Goal: Task Accomplishment & Management: Manage account settings

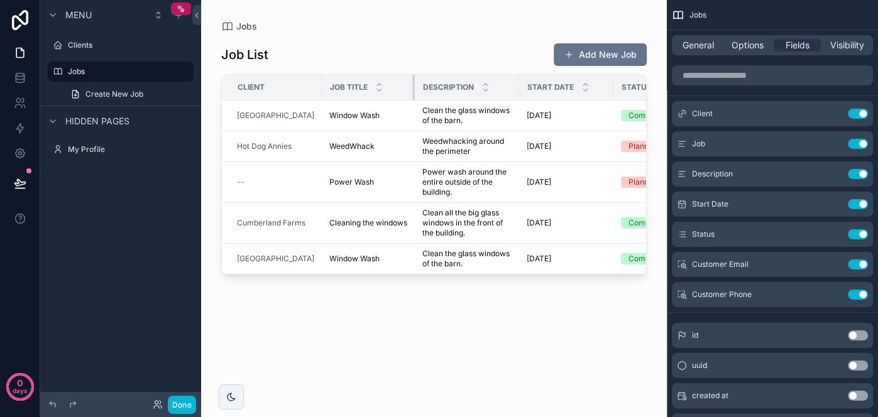
drag, startPoint x: 448, startPoint y: 86, endPoint x: 405, endPoint y: 85, distance: 42.8
click at [405, 85] on th "Job Title" at bounding box center [368, 88] width 93 height 26
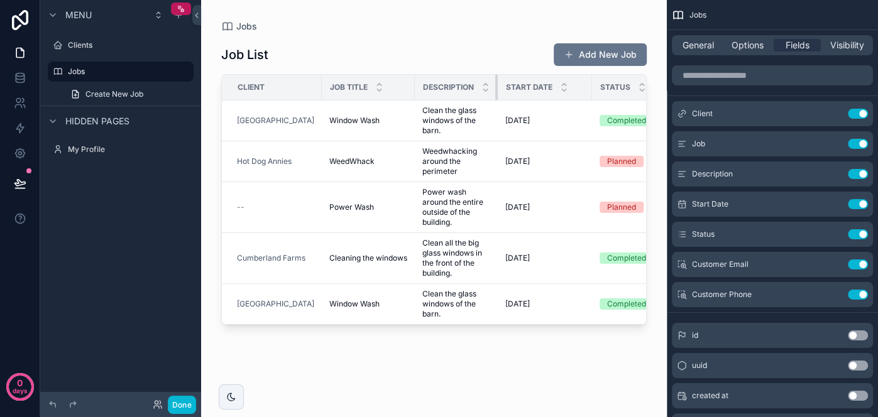
drag, startPoint x: 512, startPoint y: 85, endPoint x: 490, endPoint y: 85, distance: 22.0
click at [490, 85] on th "Description" at bounding box center [456, 88] width 83 height 26
drag, startPoint x: 585, startPoint y: 83, endPoint x: 550, endPoint y: 84, distance: 35.2
click at [550, 84] on th "Start Date" at bounding box center [537, 88] width 79 height 26
click at [451, 84] on span "Description" at bounding box center [448, 87] width 51 height 10
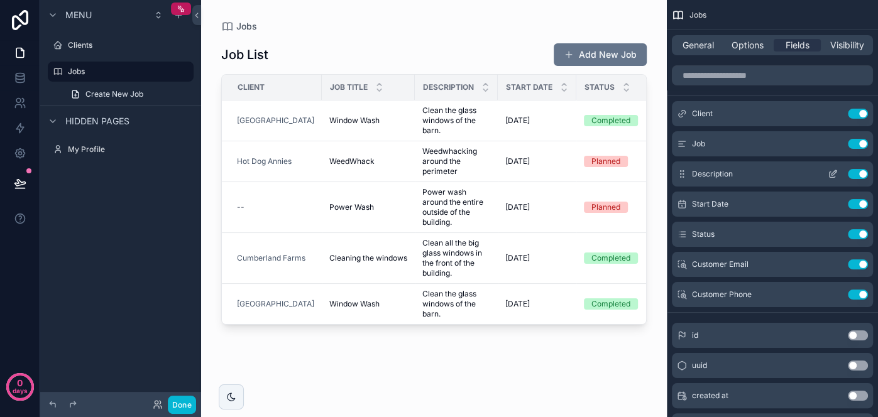
click at [830, 176] on icon "scrollable content" at bounding box center [833, 174] width 10 height 10
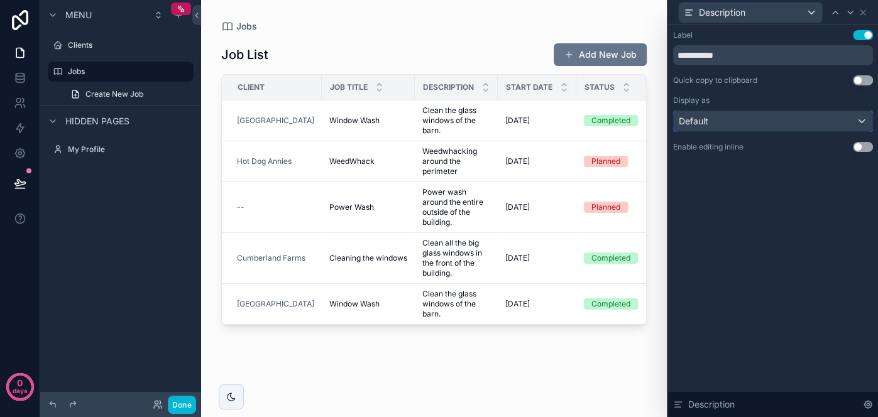
click at [799, 126] on div "Default" at bounding box center [773, 121] width 199 height 20
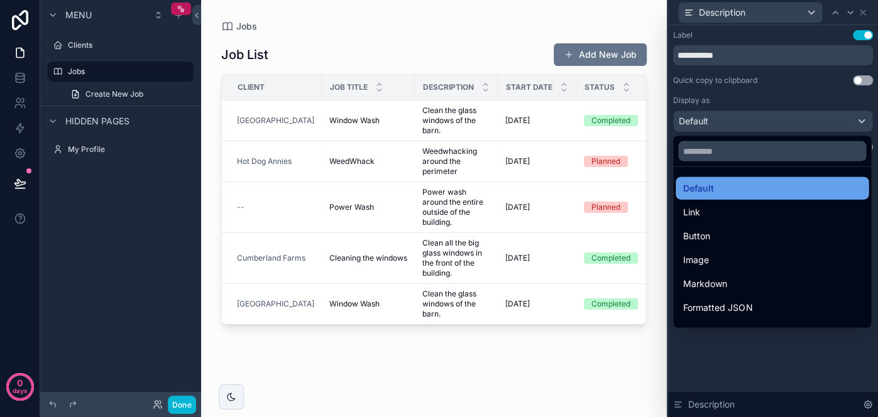
click at [742, 187] on div "Default" at bounding box center [772, 188] width 178 height 15
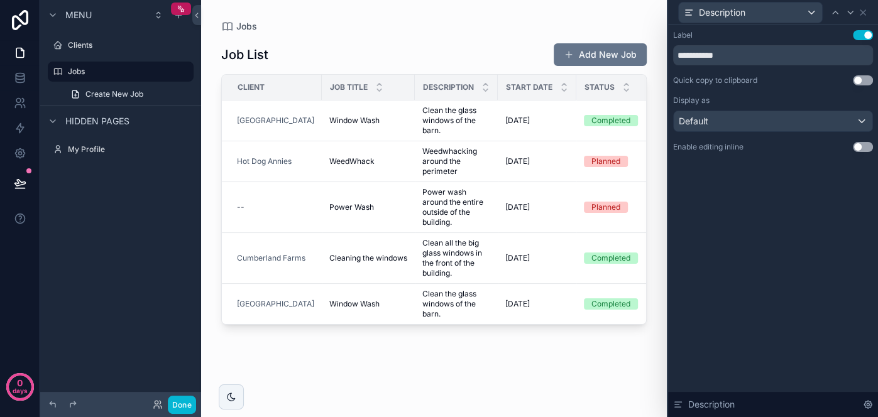
click at [333, 37] on div "Job List Add New Job Client Job Title Description Start Date Status Customer Em…" at bounding box center [434, 218] width 426 height 370
click at [119, 54] on div "Clients" at bounding box center [120, 45] width 141 height 20
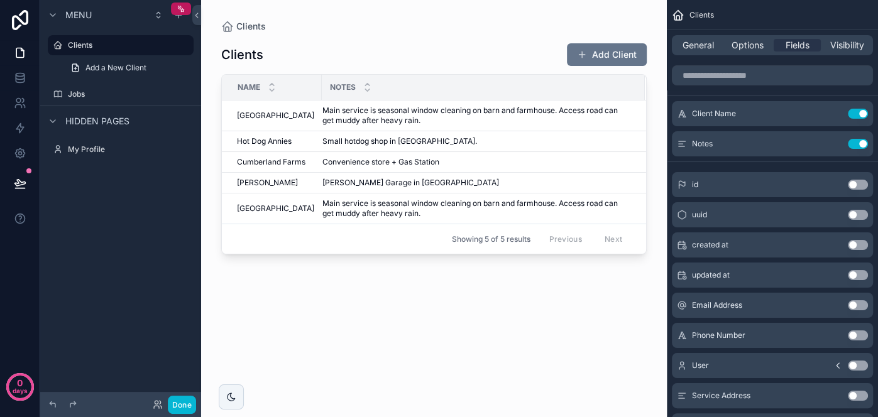
click at [265, 118] on div "scrollable content" at bounding box center [434, 201] width 466 height 402
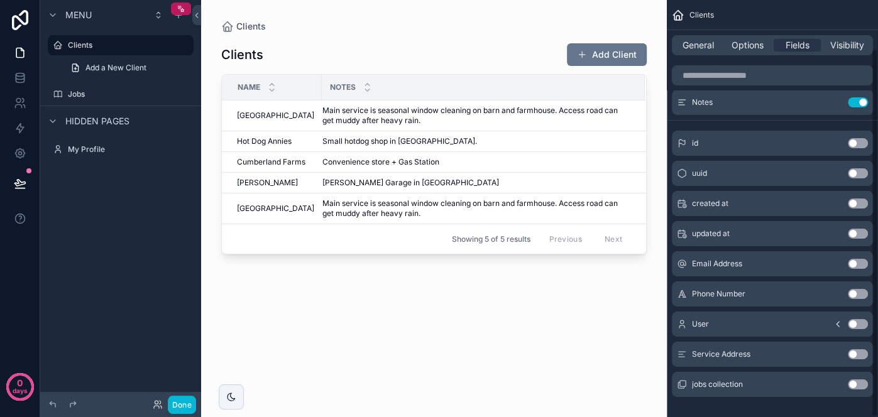
scroll to position [55, 0]
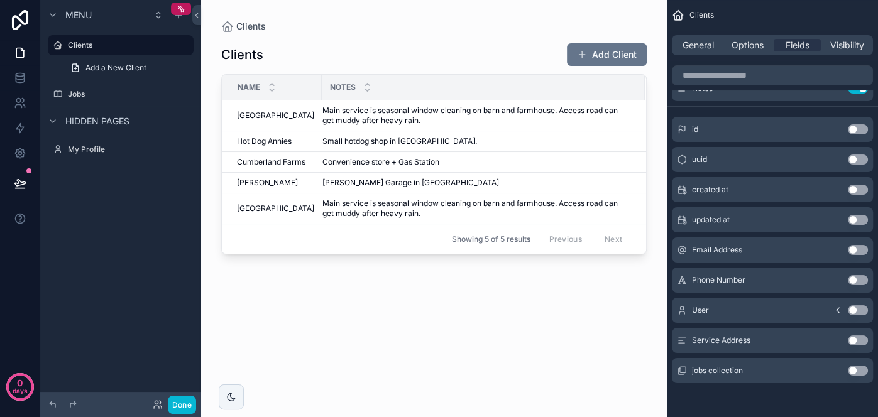
click at [852, 278] on button "Use setting" at bounding box center [858, 280] width 20 height 10
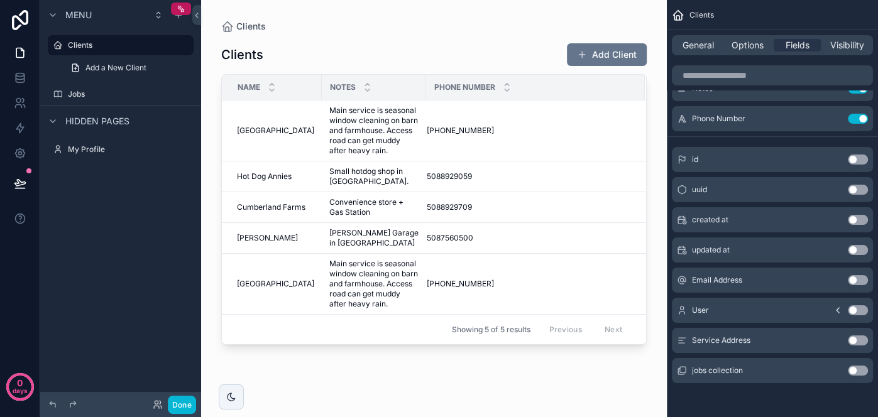
click at [852, 278] on button "Use setting" at bounding box center [858, 280] width 20 height 10
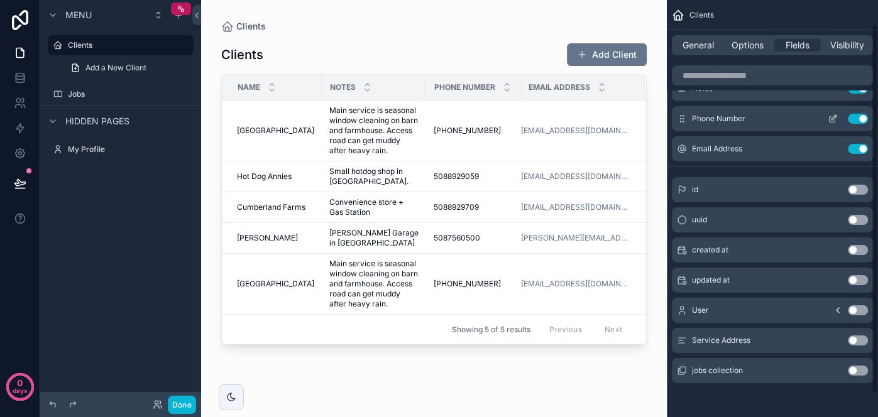
scroll to position [0, 0]
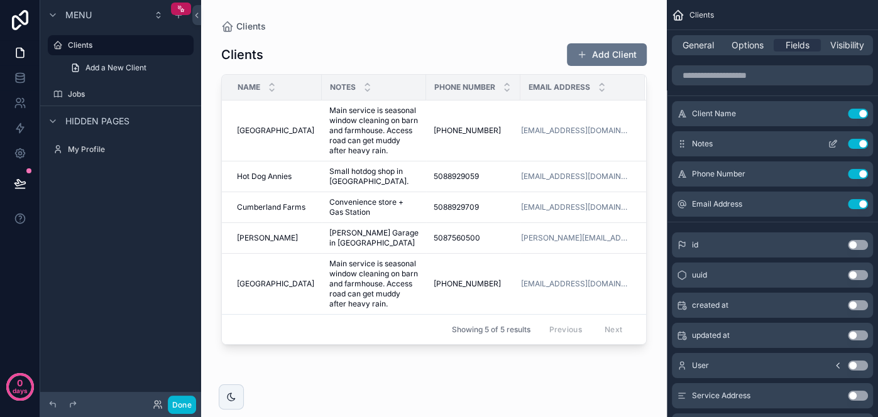
click at [857, 145] on button "Use setting" at bounding box center [858, 144] width 20 height 10
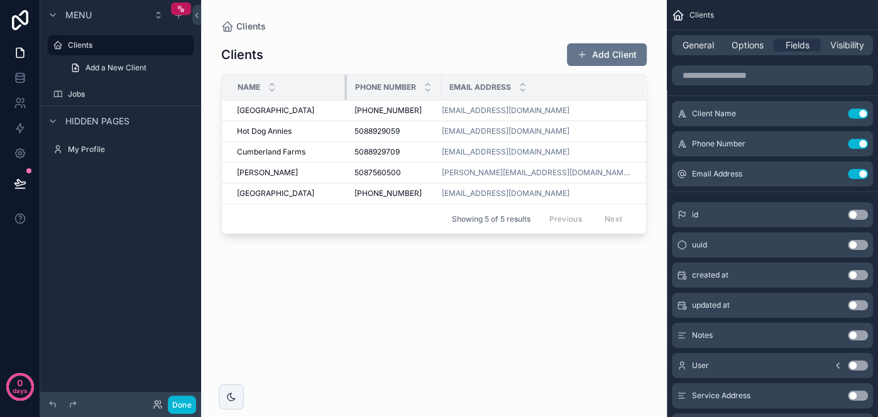
drag, startPoint x: 315, startPoint y: 85, endPoint x: 346, endPoint y: 84, distance: 30.8
click at [346, 84] on div "scrollable content" at bounding box center [346, 87] width 5 height 25
click at [441, 89] on th "Email Address" at bounding box center [543, 88] width 204 height 26
drag, startPoint x: 439, startPoint y: 89, endPoint x: 463, endPoint y: 86, distance: 24.6
click at [463, 86] on div "scrollable content" at bounding box center [465, 87] width 5 height 25
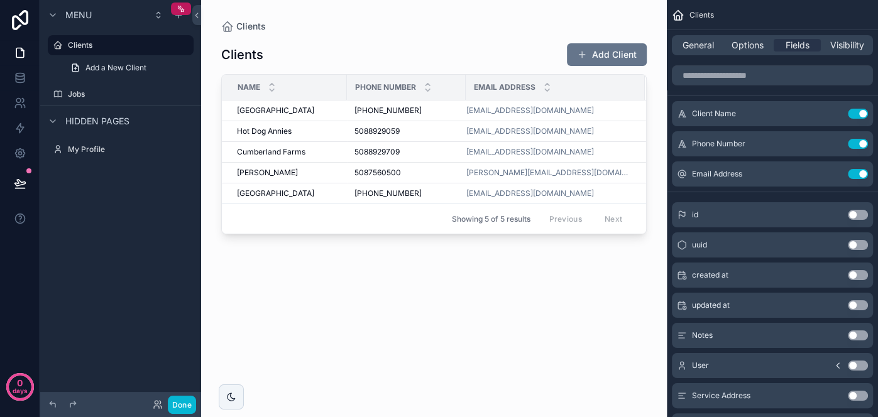
click at [414, 53] on div "Clients Add Client" at bounding box center [434, 55] width 426 height 24
click at [370, 292] on div "Clients Add Client Name Phone Number Email Address [GEOGRAPHIC_DATA] [PHONE_NUM…" at bounding box center [434, 218] width 426 height 370
click at [460, 40] on div "Clients Add Client Name Phone Number Email Address [GEOGRAPHIC_DATA] [PHONE_NUM…" at bounding box center [434, 218] width 426 height 370
click at [386, 292] on div "Clients Add Client Name Phone Number Email Address [GEOGRAPHIC_DATA] [PHONE_NUM…" at bounding box center [434, 218] width 426 height 370
click at [235, 398] on icon "scrollable content" at bounding box center [231, 397] width 10 height 10
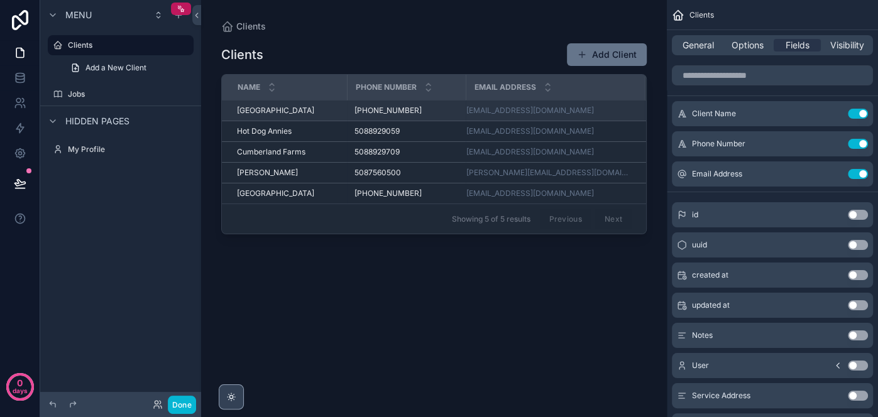
click at [266, 106] on span "[GEOGRAPHIC_DATA]" at bounding box center [275, 111] width 77 height 10
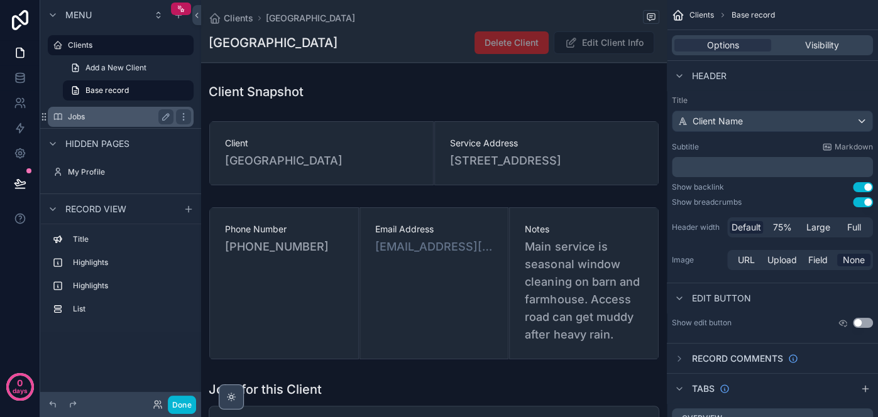
click at [104, 122] on div "Jobs" at bounding box center [121, 116] width 106 height 15
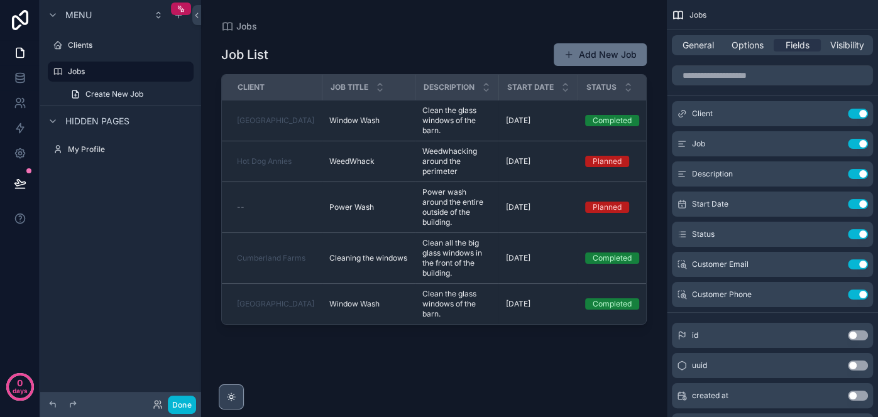
click at [282, 110] on div "scrollable content" at bounding box center [434, 201] width 466 height 402
click at [757, 45] on span "Options" at bounding box center [748, 45] width 32 height 13
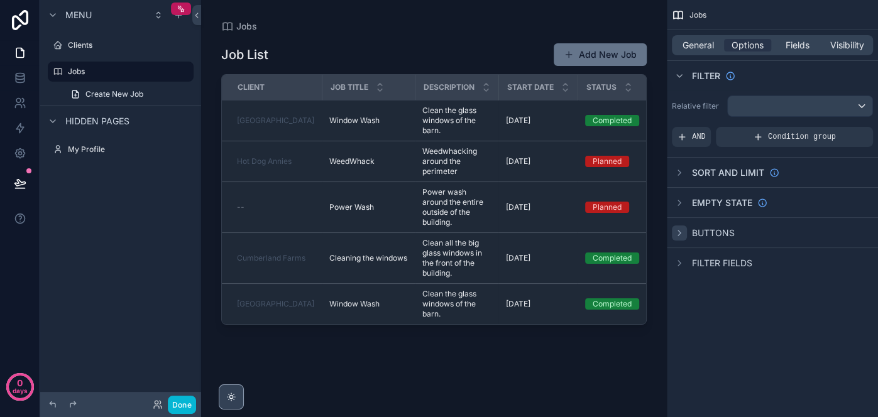
click at [680, 236] on icon "scrollable content" at bounding box center [679, 233] width 10 height 10
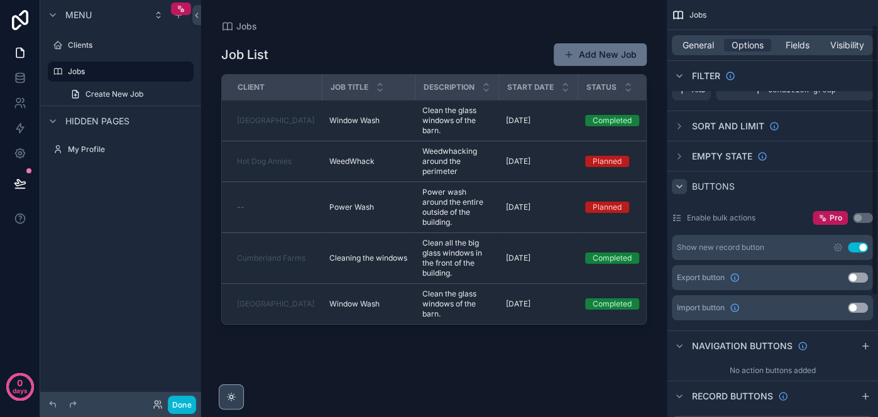
scroll to position [22, 0]
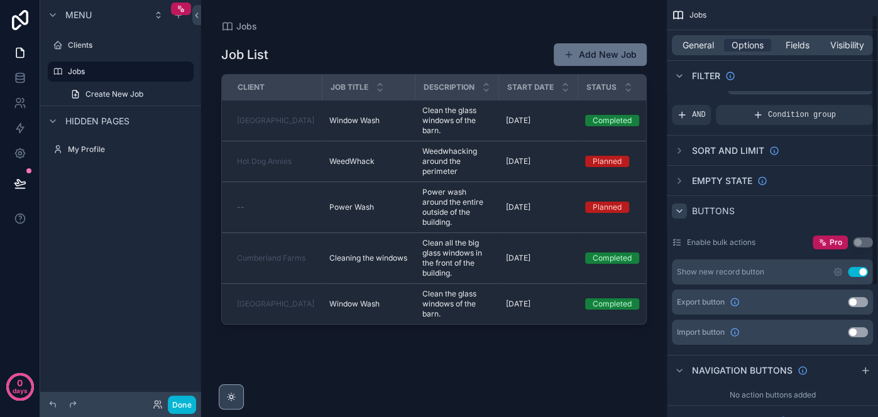
click at [680, 208] on icon "scrollable content" at bounding box center [679, 211] width 10 height 10
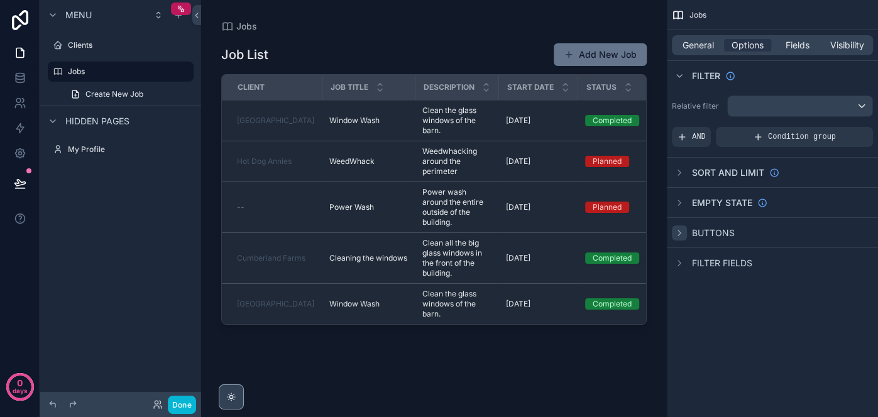
scroll to position [0, 0]
click at [707, 43] on span "General" at bounding box center [698, 45] width 31 height 13
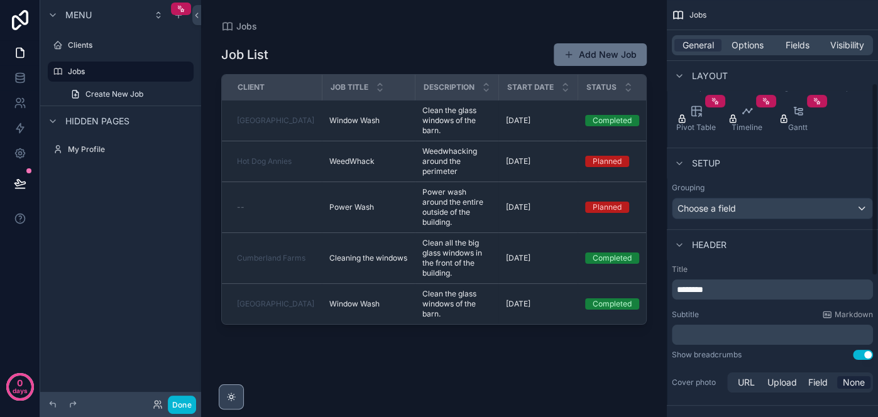
scroll to position [181, 0]
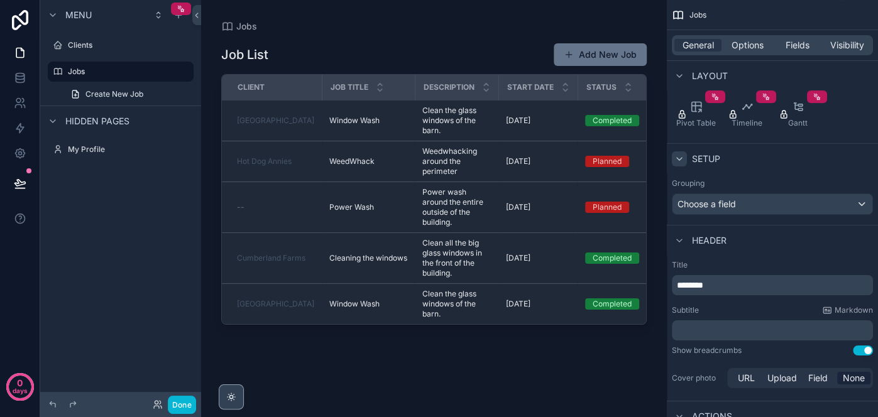
click at [685, 157] on div "scrollable content" at bounding box center [679, 158] width 15 height 15
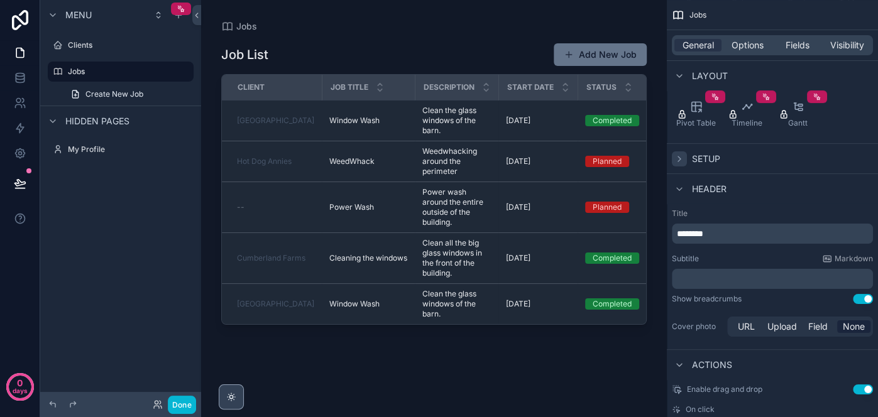
click at [685, 157] on div "scrollable content" at bounding box center [679, 158] width 15 height 15
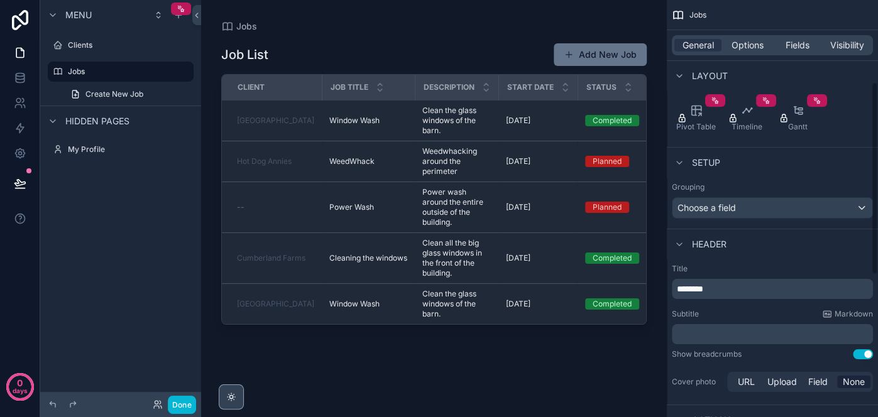
scroll to position [177, 0]
click at [754, 214] on div "Choose a field" at bounding box center [773, 208] width 200 height 20
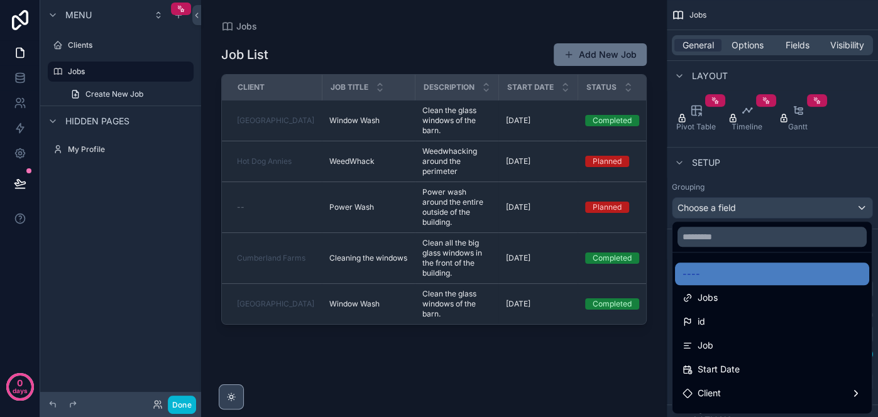
click at [754, 214] on div "scrollable content" at bounding box center [439, 208] width 878 height 417
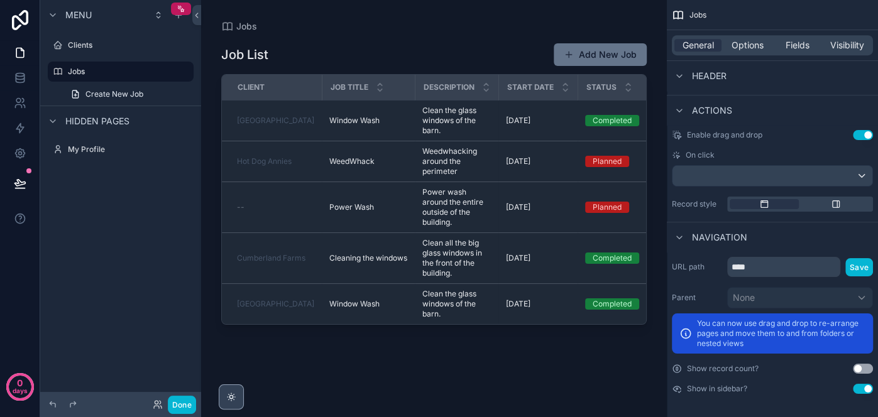
scroll to position [0, 0]
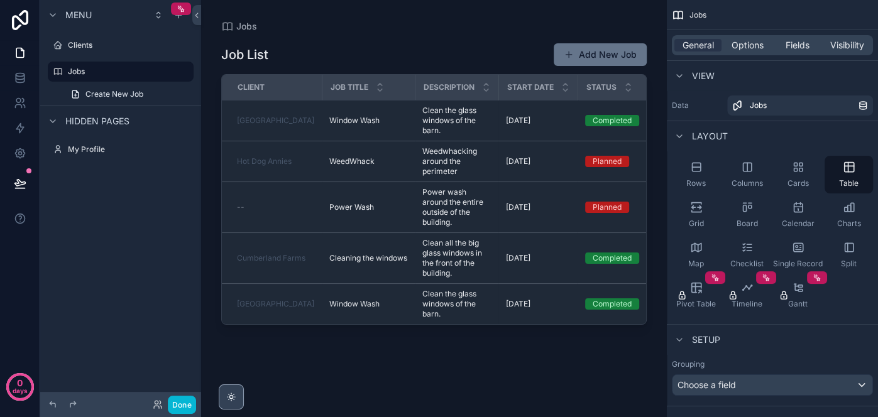
click at [223, 405] on div "scrollable content" at bounding box center [231, 397] width 25 height 25
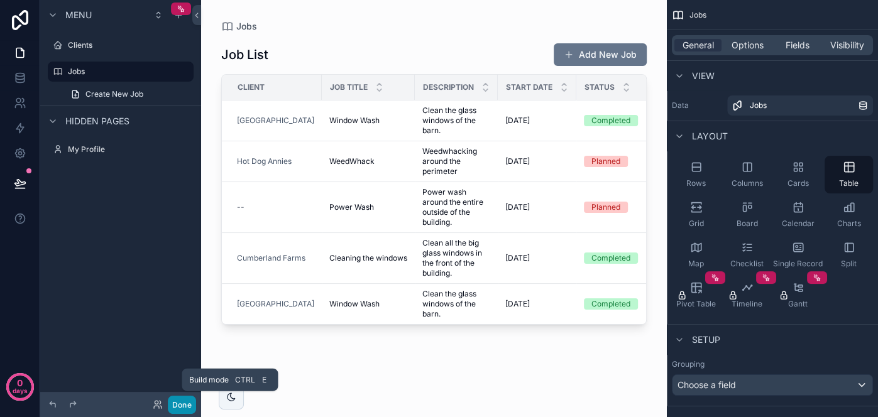
click at [180, 402] on button "Done" at bounding box center [182, 405] width 28 height 18
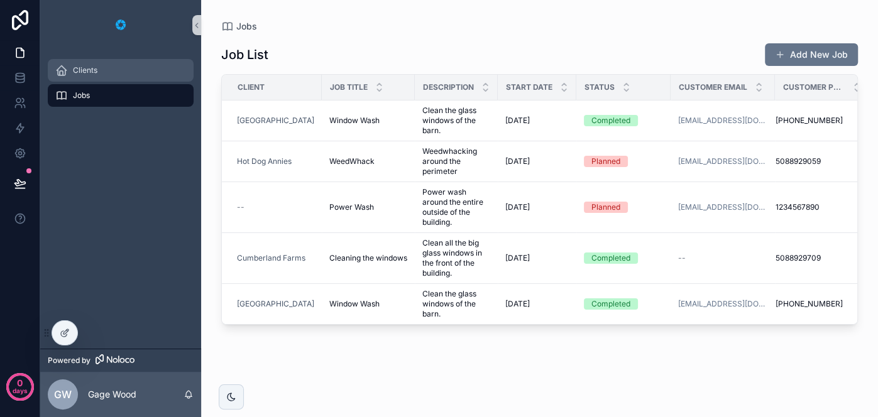
click at [87, 63] on div "Clients" at bounding box center [120, 70] width 131 height 20
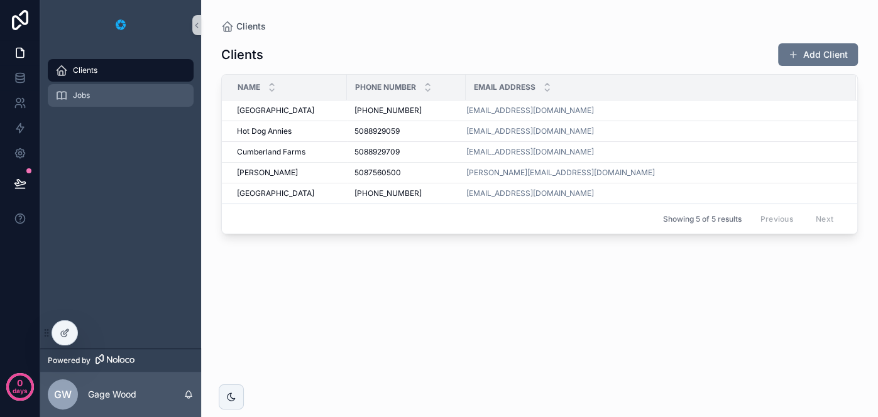
click at [91, 96] on div "Jobs" at bounding box center [120, 95] width 131 height 20
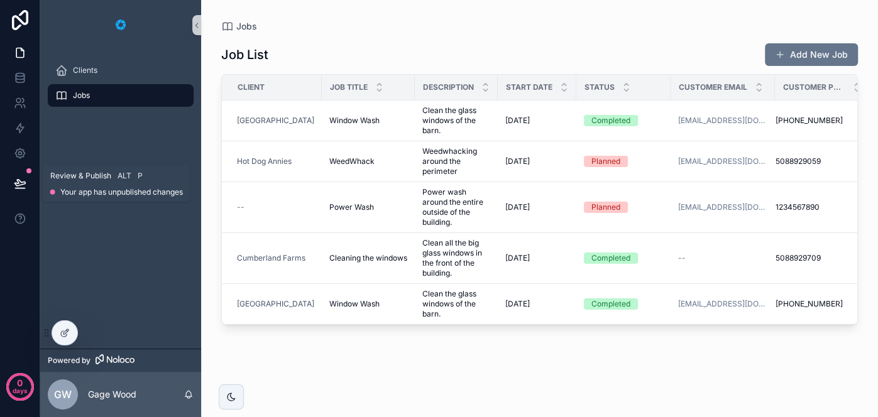
click at [20, 181] on icon at bounding box center [19, 183] width 11 height 6
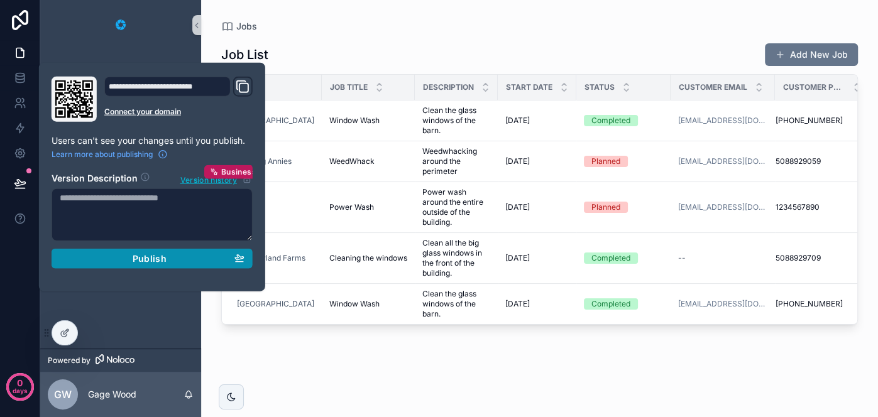
click at [155, 257] on span "Publish" at bounding box center [150, 258] width 34 height 11
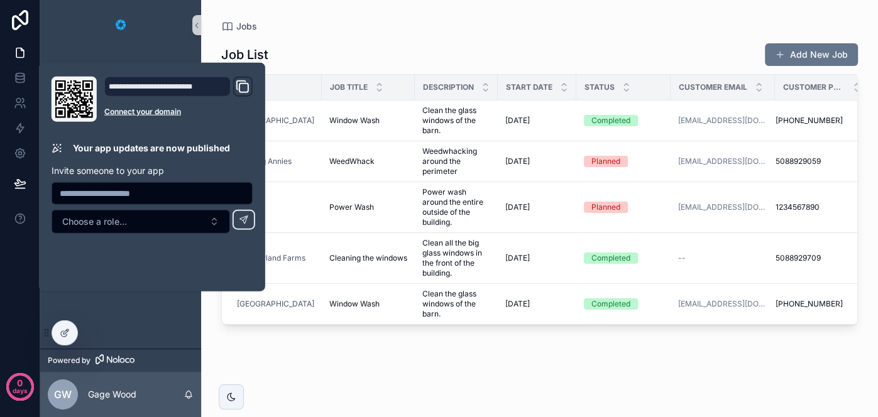
click at [152, 285] on div "**********" at bounding box center [152, 177] width 226 height 229
click at [161, 319] on div "Clients Jobs" at bounding box center [120, 199] width 161 height 299
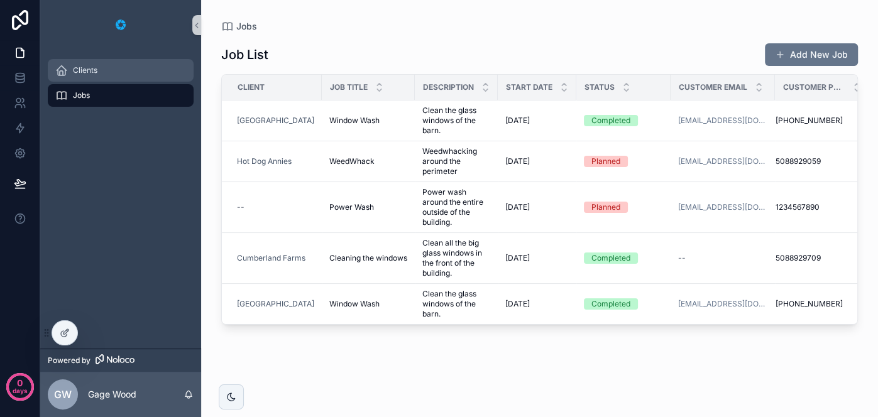
click at [106, 72] on div "Clients" at bounding box center [120, 70] width 131 height 20
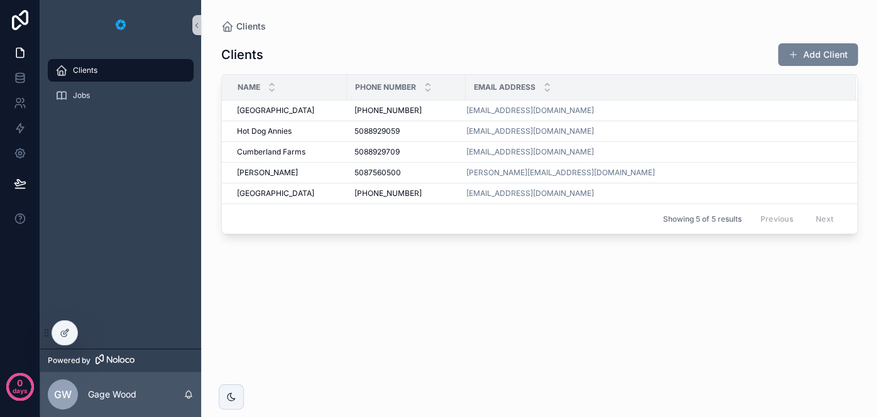
click at [793, 53] on span "scrollable content" at bounding box center [793, 55] width 10 height 10
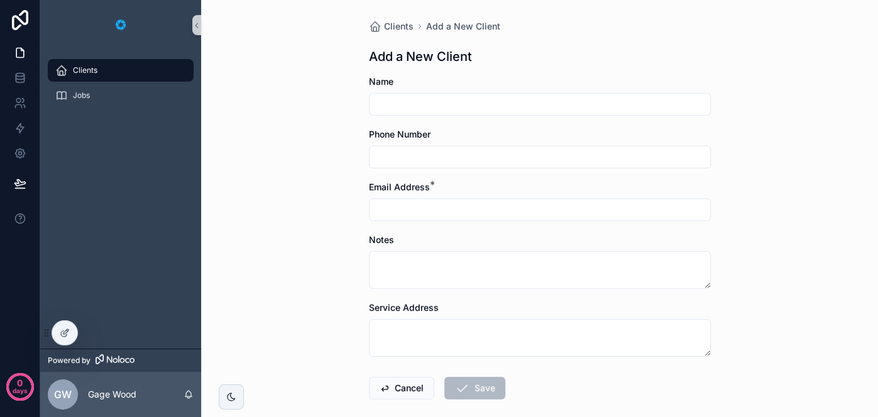
click at [422, 207] on input "scrollable content" at bounding box center [540, 210] width 341 height 18
click at [299, 171] on div "Clients Add a New Client Add a New Client Name Phone Number Email Address * Not…" at bounding box center [539, 208] width 677 height 417
click at [69, 331] on icon at bounding box center [65, 333] width 10 height 10
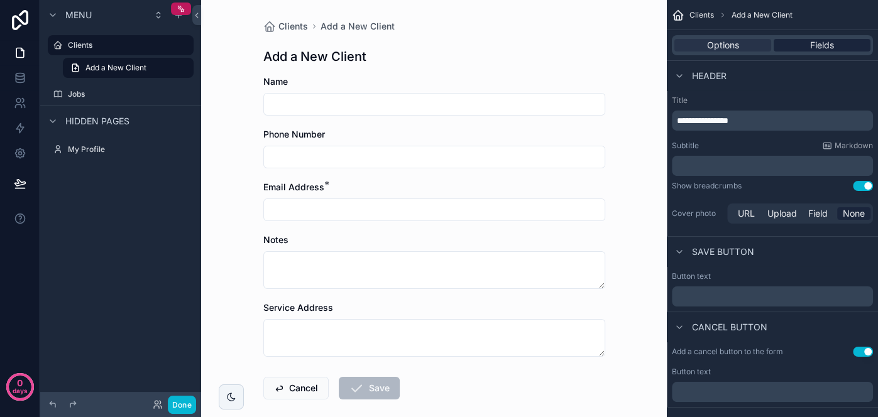
click at [817, 47] on span "Fields" at bounding box center [822, 45] width 24 height 13
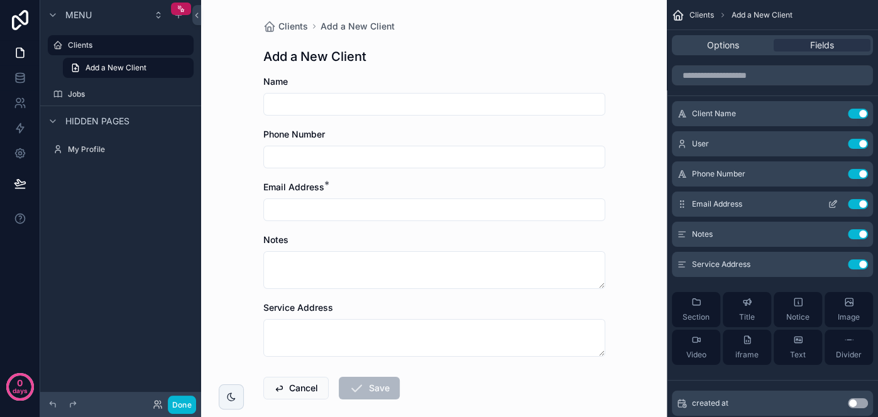
click at [835, 207] on icon "scrollable content" at bounding box center [833, 204] width 10 height 10
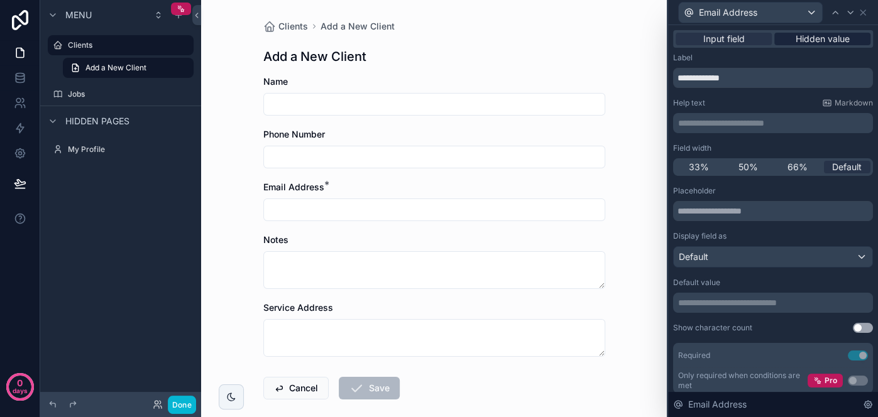
click at [801, 38] on span "Hidden value" at bounding box center [823, 39] width 54 height 13
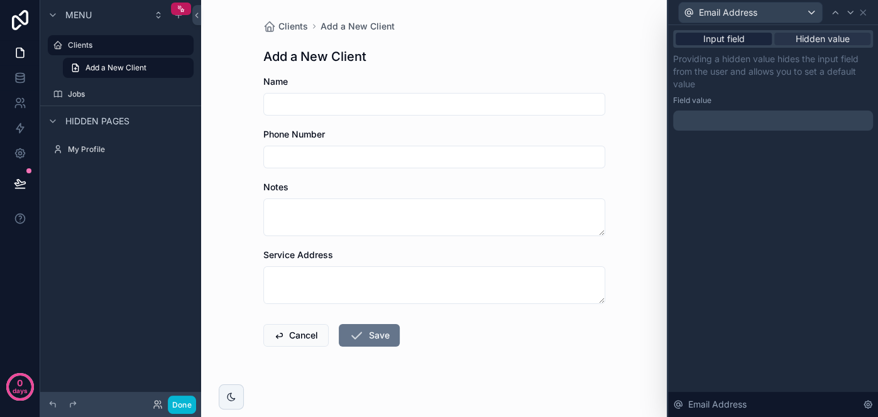
click at [716, 38] on span "Input field" at bounding box center [723, 39] width 41 height 13
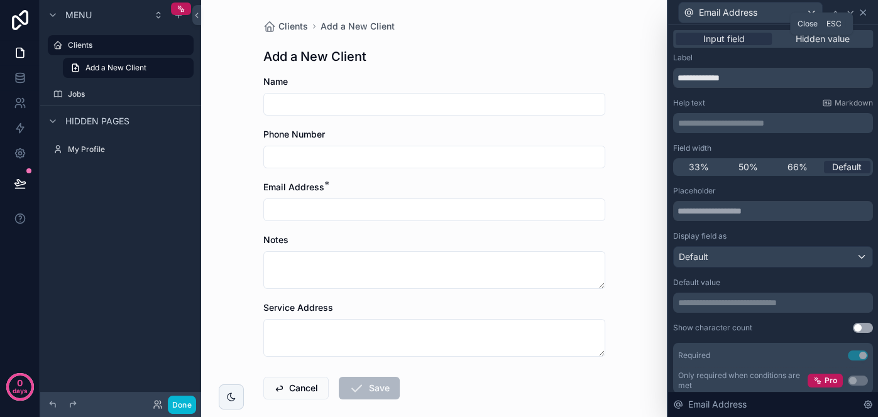
click at [864, 14] on icon at bounding box center [863, 13] width 10 height 10
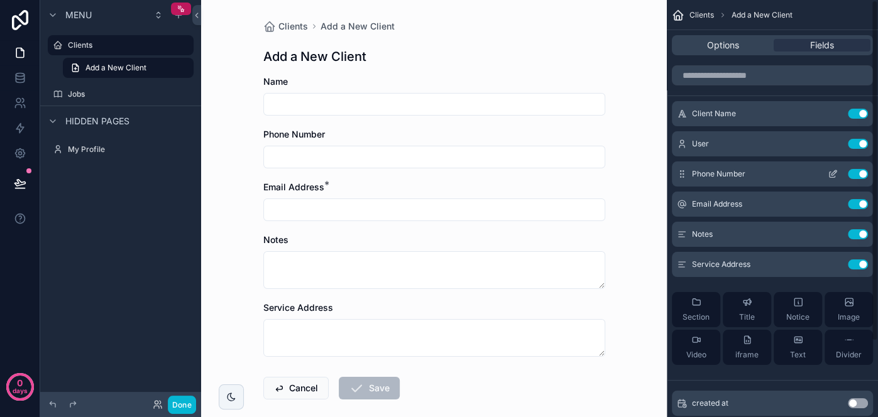
click at [832, 179] on icon "scrollable content" at bounding box center [833, 174] width 10 height 10
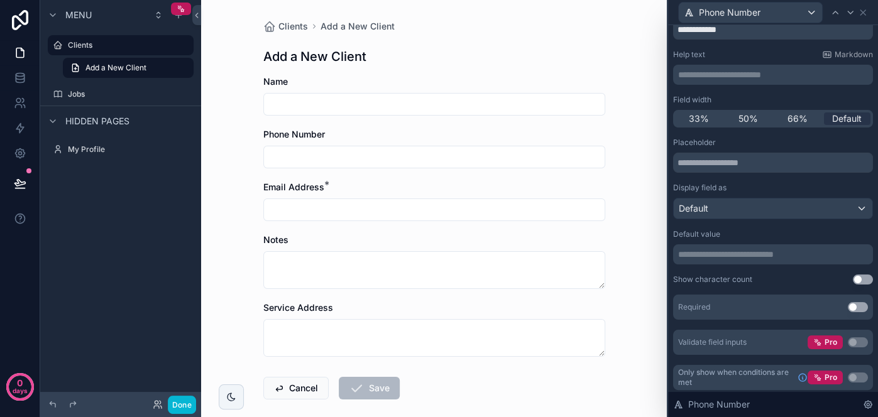
scroll to position [50, 0]
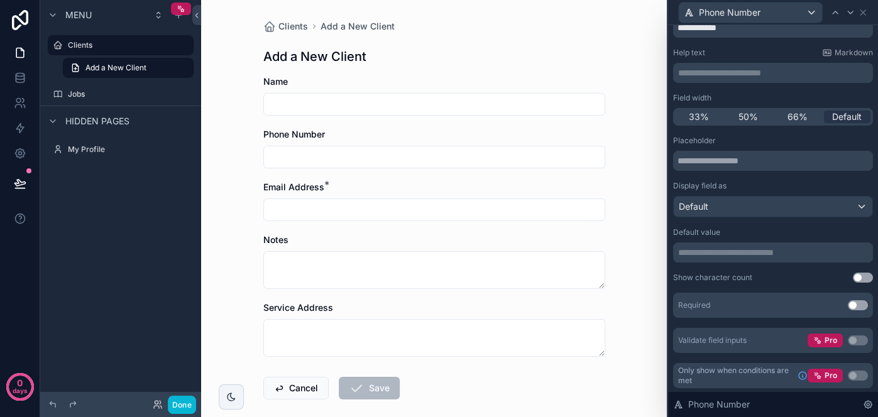
click at [858, 304] on button "Use setting" at bounding box center [858, 305] width 20 height 10
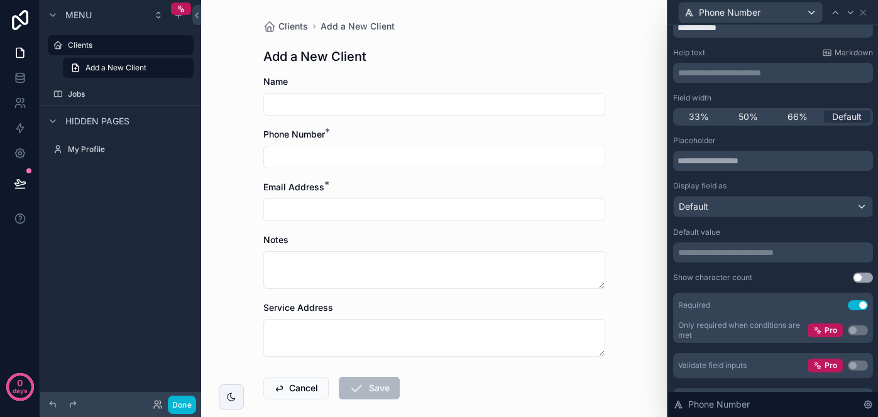
click at [862, 18] on div "Phone Number" at bounding box center [773, 12] width 200 height 25
click at [859, 14] on icon at bounding box center [863, 13] width 10 height 10
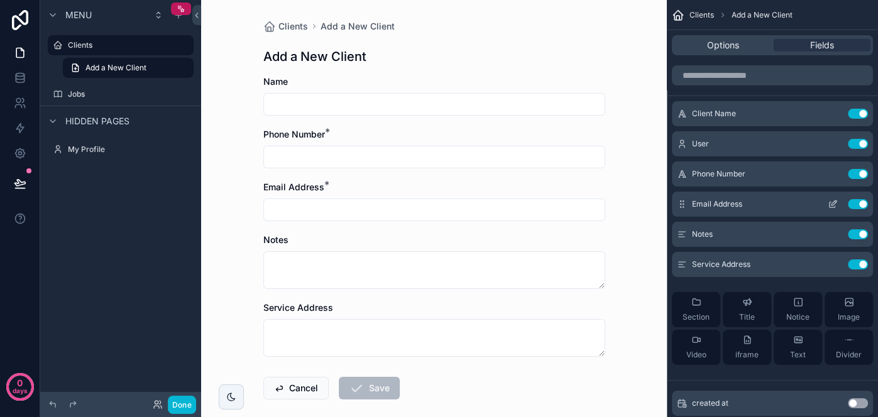
click at [831, 201] on icon "scrollable content" at bounding box center [833, 204] width 10 height 10
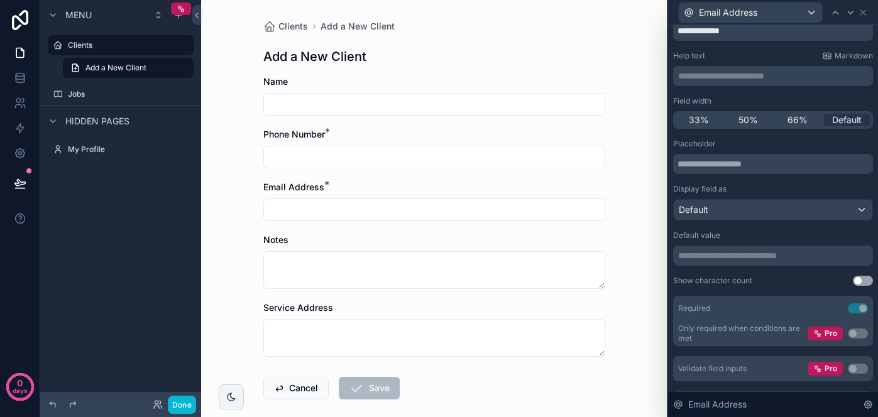
scroll to position [0, 0]
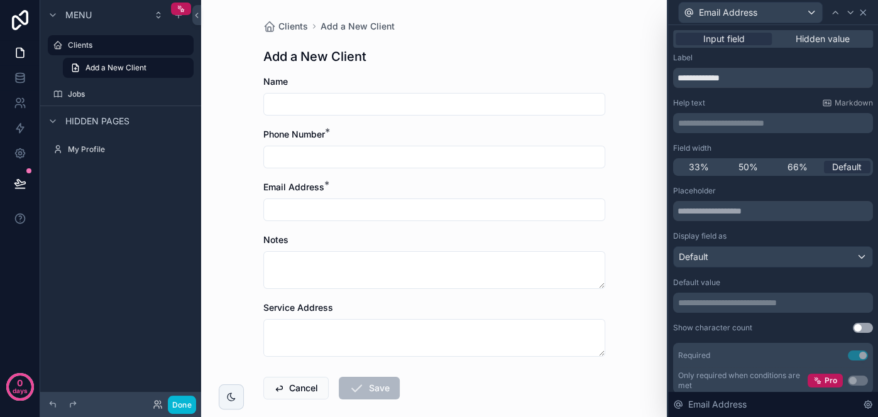
click at [862, 13] on icon at bounding box center [863, 13] width 10 height 10
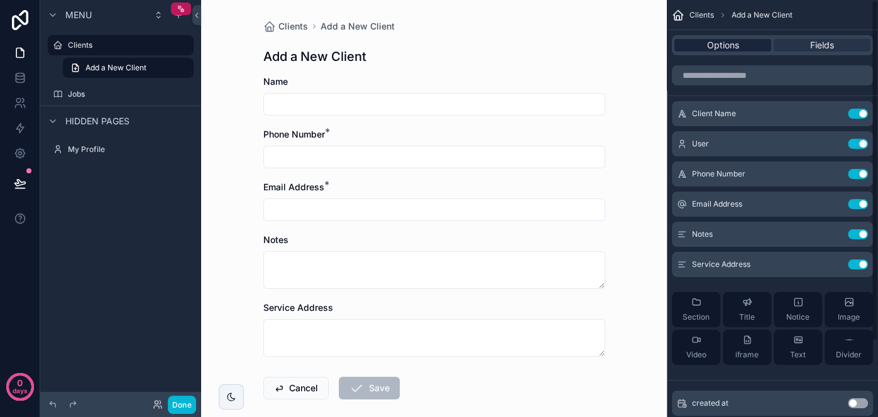
click at [731, 42] on span "Options" at bounding box center [723, 45] width 32 height 13
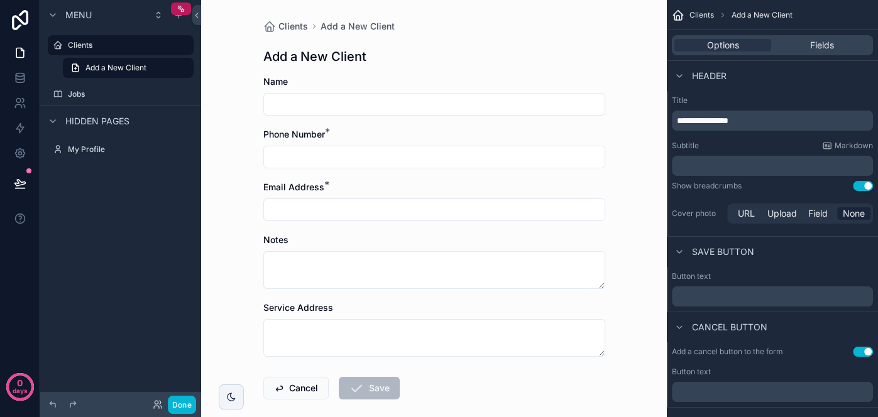
click at [703, 11] on span "Clients" at bounding box center [702, 15] width 25 height 10
click at [82, 44] on label "Clients" at bounding box center [118, 45] width 101 height 10
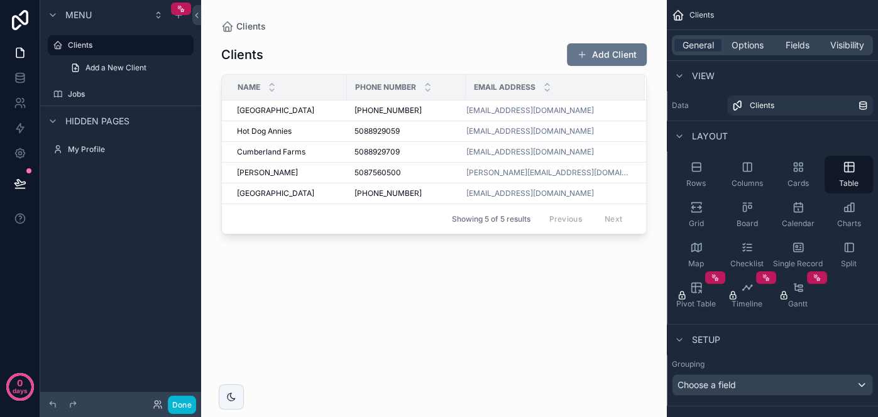
click at [584, 54] on div "scrollable content" at bounding box center [434, 201] width 466 height 402
click at [582, 55] on span "scrollable content" at bounding box center [582, 55] width 10 height 10
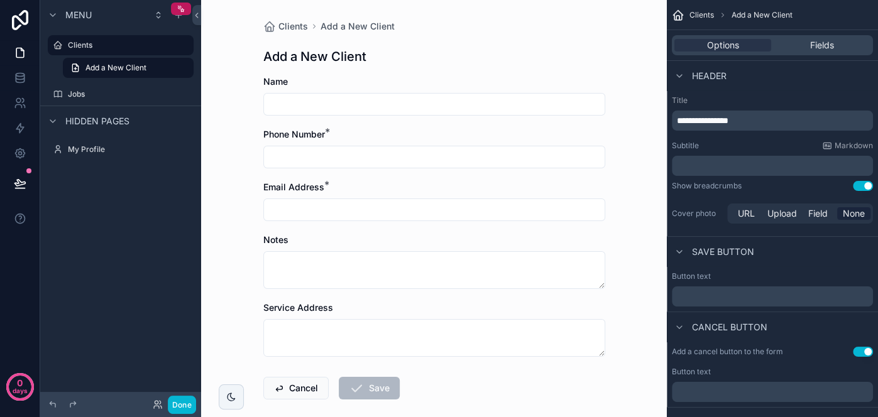
click at [242, 55] on div "Clients Add a New Client Add a New Client Name Phone Number * Email Address * N…" at bounding box center [434, 208] width 466 height 417
click at [141, 93] on label "Jobs" at bounding box center [118, 94] width 101 height 10
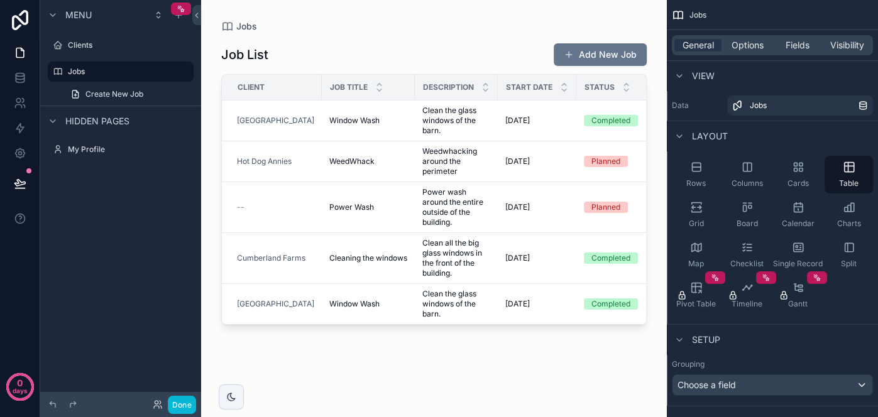
click at [601, 52] on div "scrollable content" at bounding box center [434, 201] width 466 height 402
click at [584, 59] on button "Add New Job" at bounding box center [600, 54] width 93 height 23
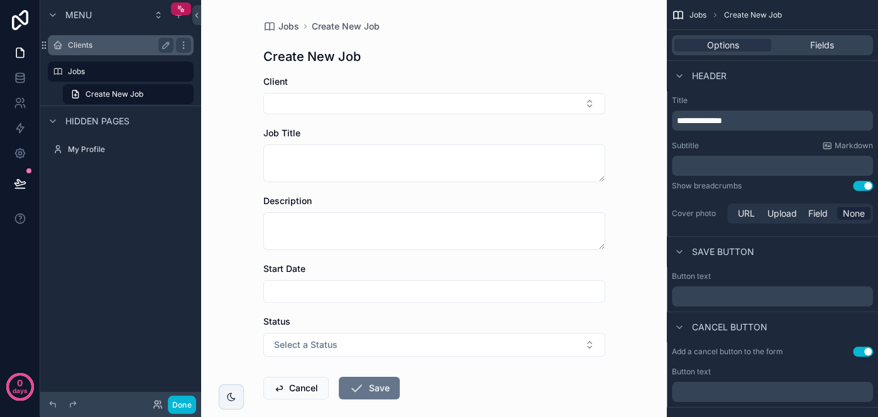
click at [115, 50] on label "Clients" at bounding box center [118, 45] width 101 height 10
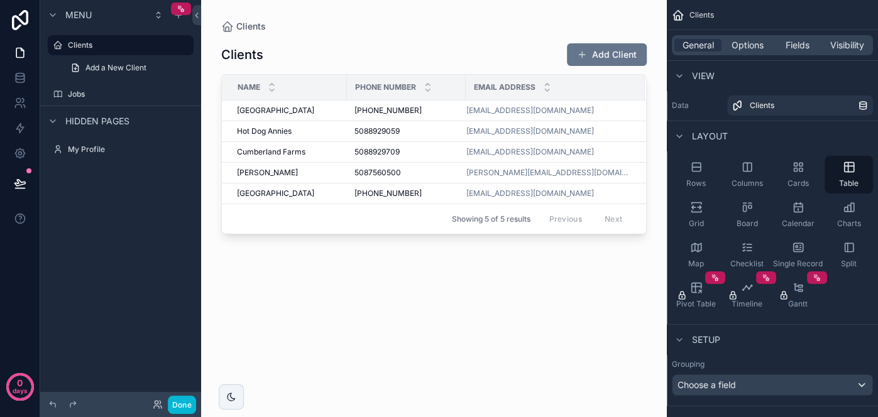
click at [600, 58] on div "scrollable content" at bounding box center [434, 201] width 466 height 402
click at [600, 58] on button "Add Client" at bounding box center [607, 54] width 80 height 23
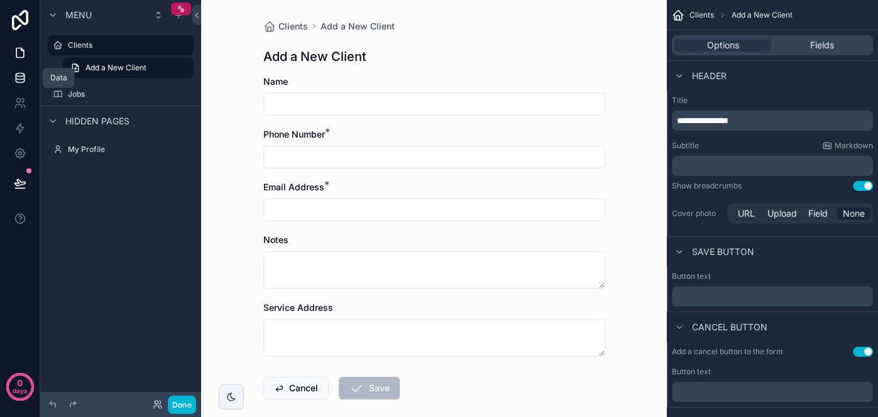
click at [28, 82] on link at bounding box center [20, 77] width 40 height 25
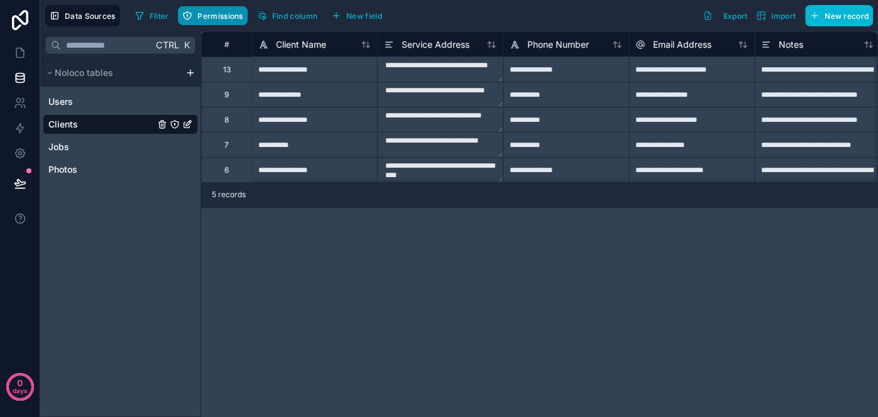
click at [199, 16] on span "Permissions" at bounding box center [219, 15] width 45 height 9
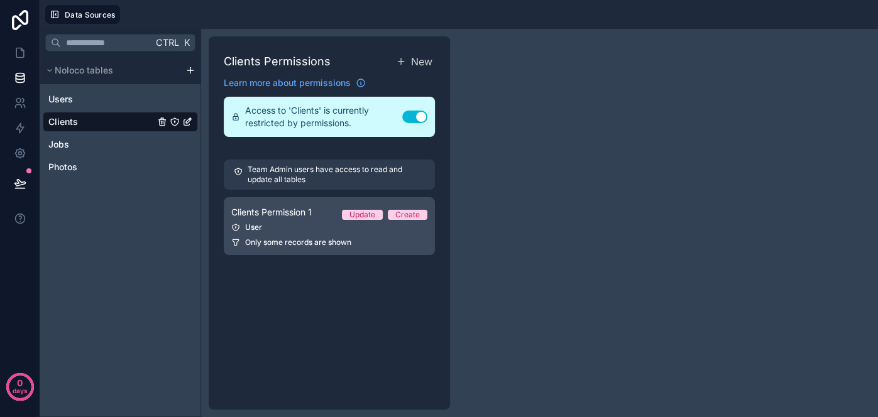
click at [370, 235] on link "Clients Permission 1 Update Create User Only some records are shown" at bounding box center [329, 226] width 211 height 58
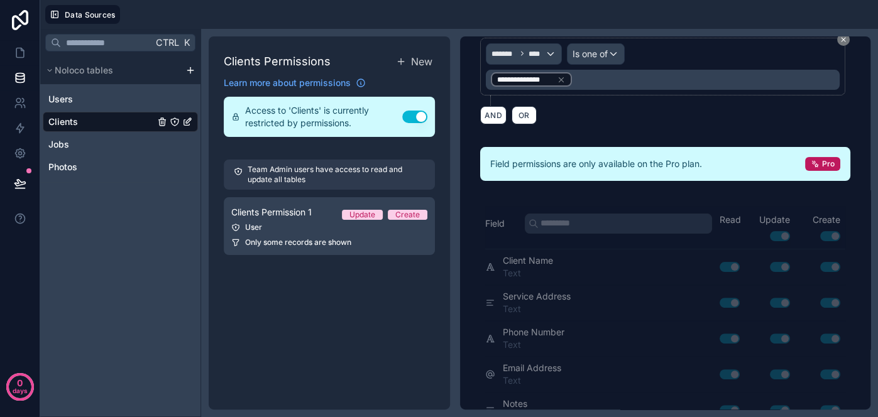
scroll to position [159, 0]
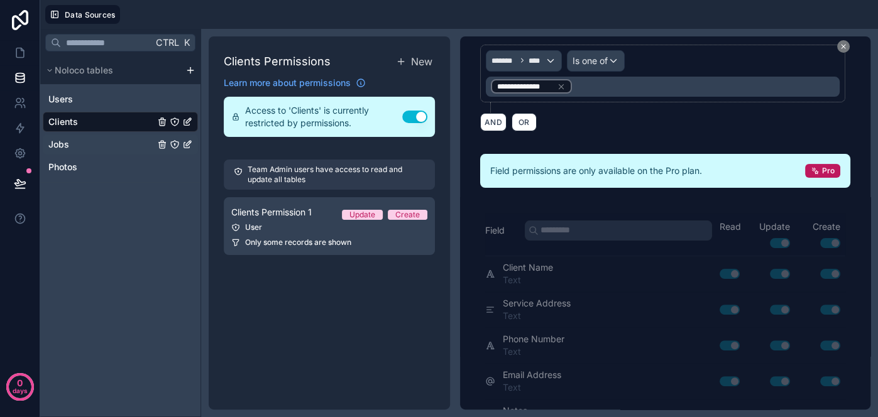
click at [141, 147] on link "Jobs" at bounding box center [101, 144] width 106 height 13
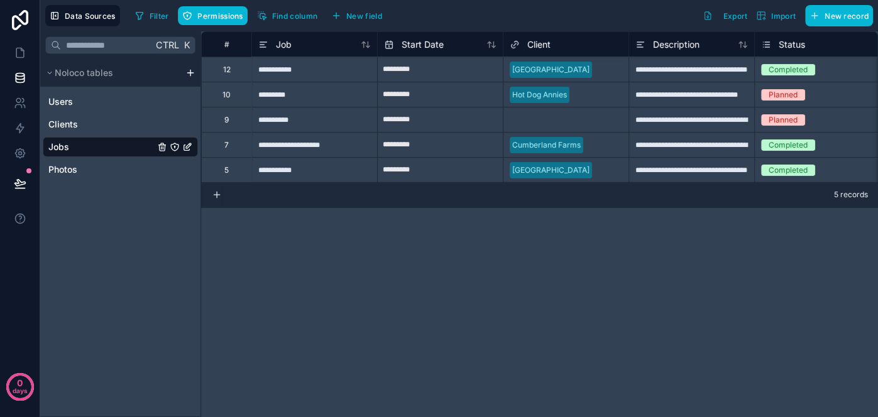
click at [175, 148] on icon "Jobs" at bounding box center [175, 147] width 10 height 10
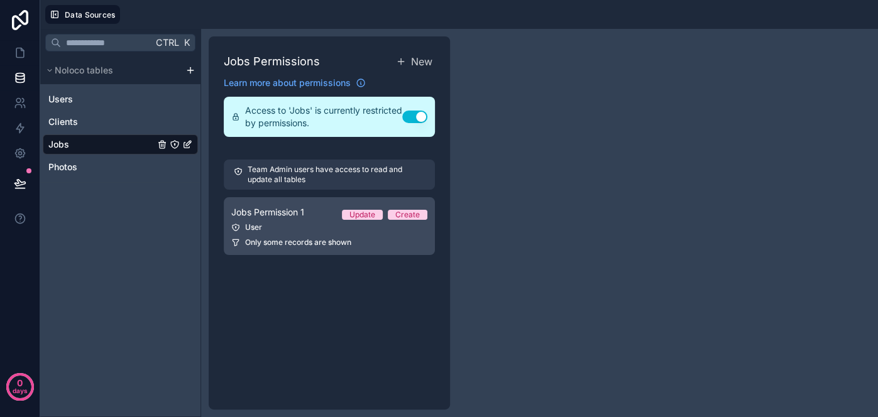
click at [404, 233] on link "Jobs Permission 1 Update Create User Only some records are shown" at bounding box center [329, 226] width 211 height 58
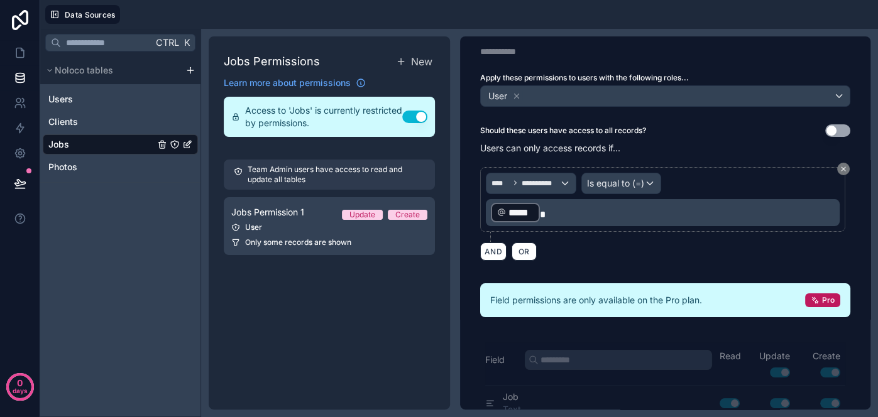
scroll to position [53, 0]
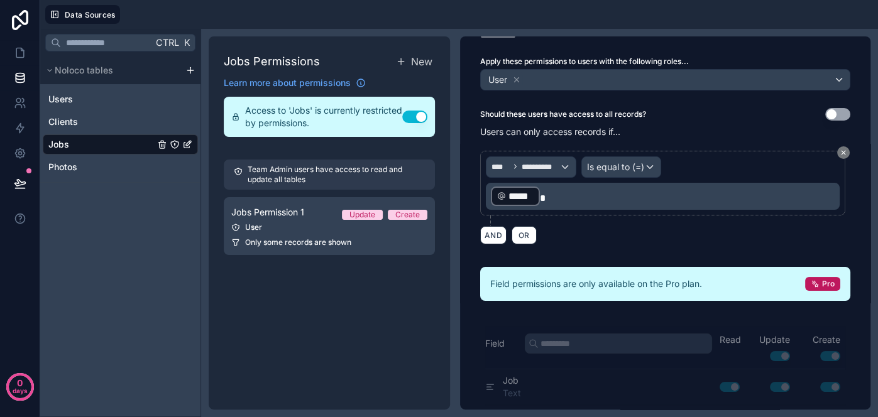
click at [629, 202] on p "﻿ ***** ﻿" at bounding box center [664, 196] width 346 height 23
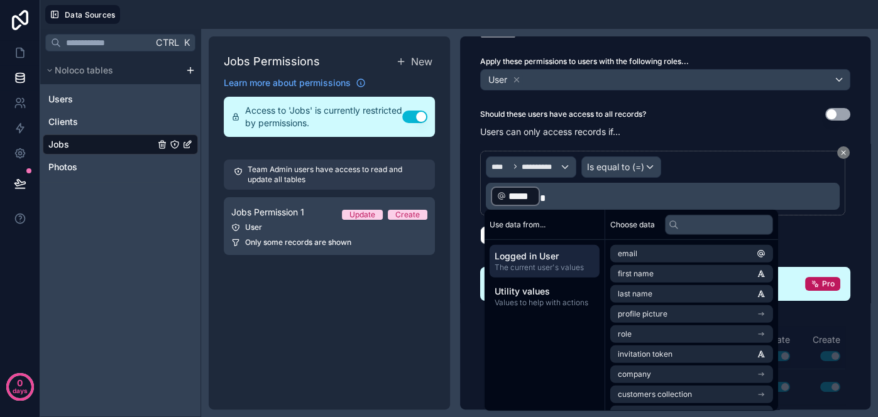
click at [690, 161] on div "**********" at bounding box center [663, 184] width 354 height 54
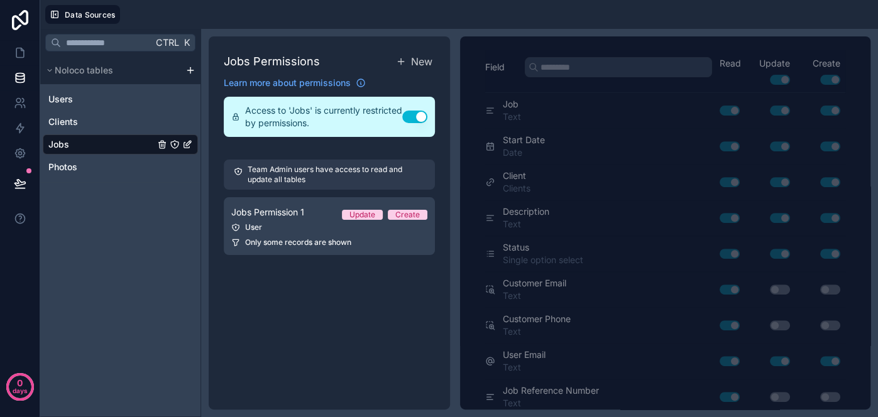
scroll to position [0, 0]
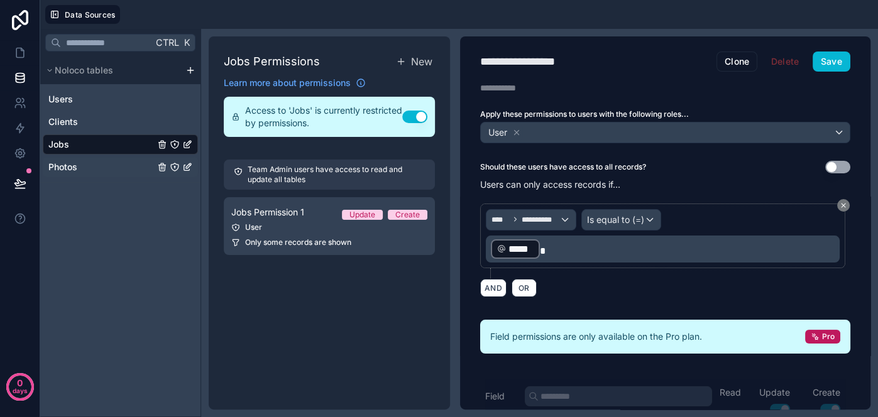
click at [140, 161] on link "Photos" at bounding box center [101, 167] width 106 height 13
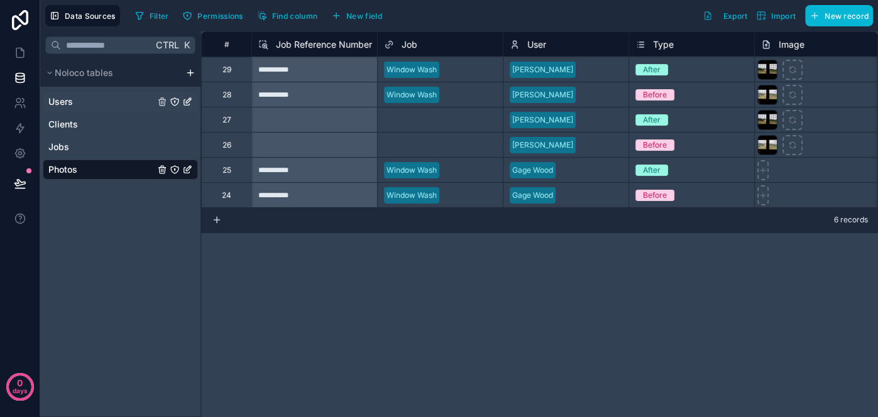
click at [136, 102] on link "Users" at bounding box center [101, 102] width 106 height 13
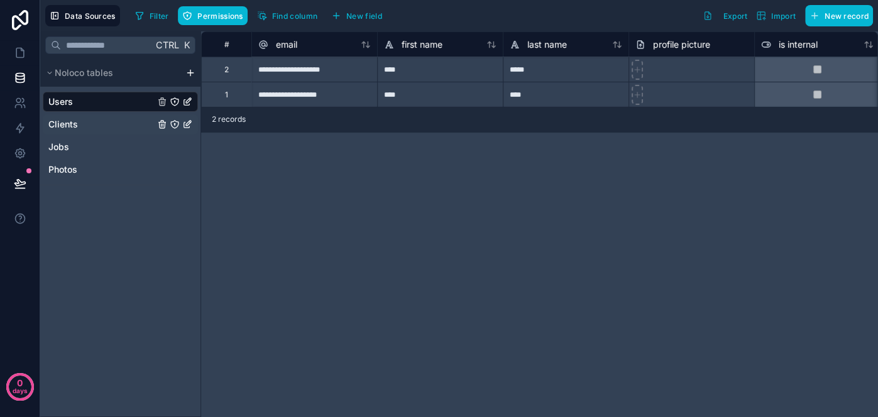
click at [135, 119] on link "Clients" at bounding box center [101, 124] width 106 height 13
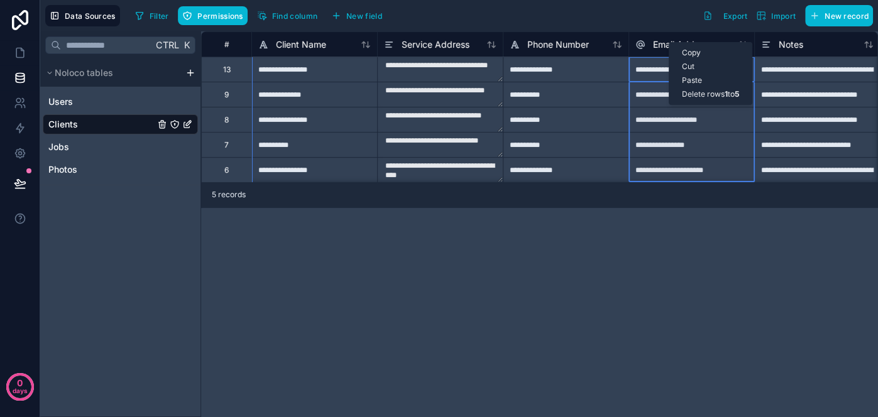
click at [666, 31] on div "Email Address" at bounding box center [692, 43] width 126 height 25
click at [669, 40] on span "Email Address" at bounding box center [682, 44] width 58 height 13
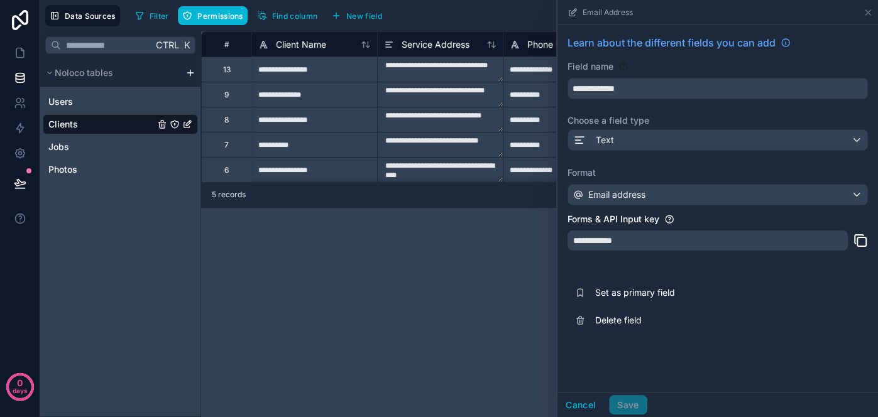
click at [520, 16] on div "Filter Permissions Find column New field Export Import New record" at bounding box center [501, 15] width 743 height 21
click at [715, 189] on div "Email address" at bounding box center [717, 195] width 299 height 20
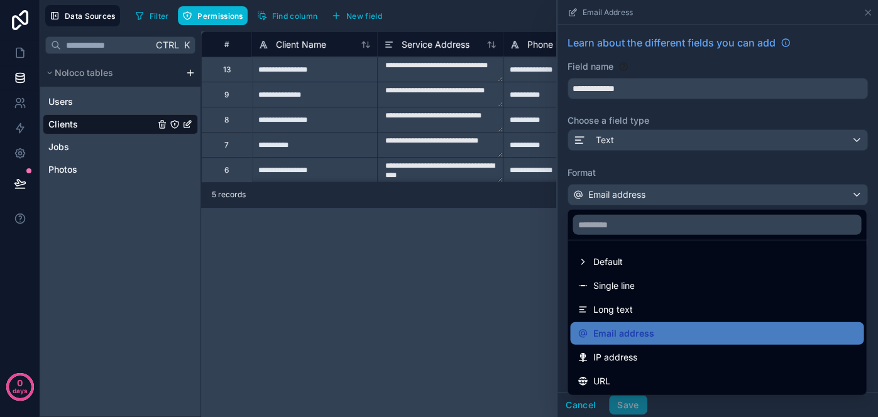
click at [710, 192] on div at bounding box center [718, 208] width 321 height 417
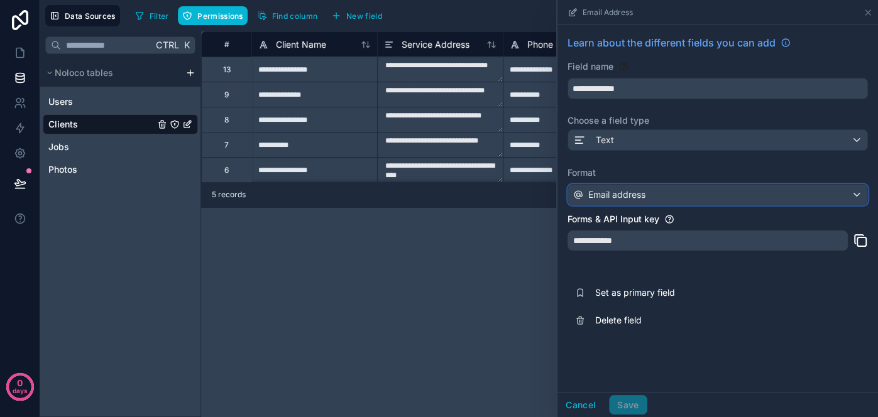
click at [710, 192] on div "Email address" at bounding box center [717, 195] width 299 height 20
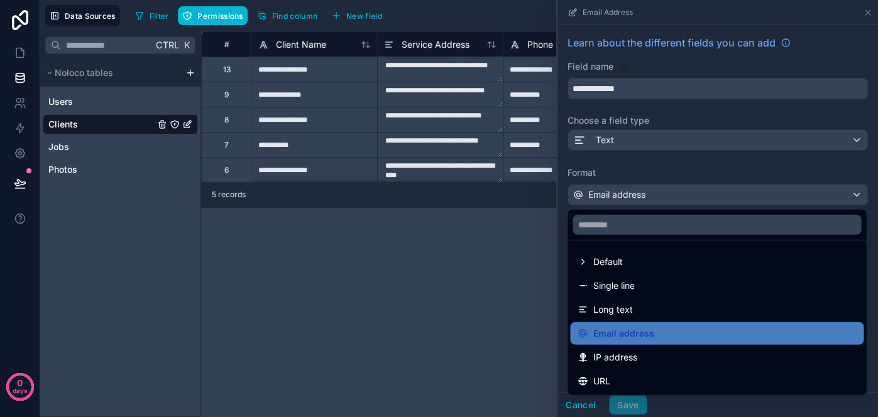
click at [710, 192] on div at bounding box center [718, 208] width 321 height 417
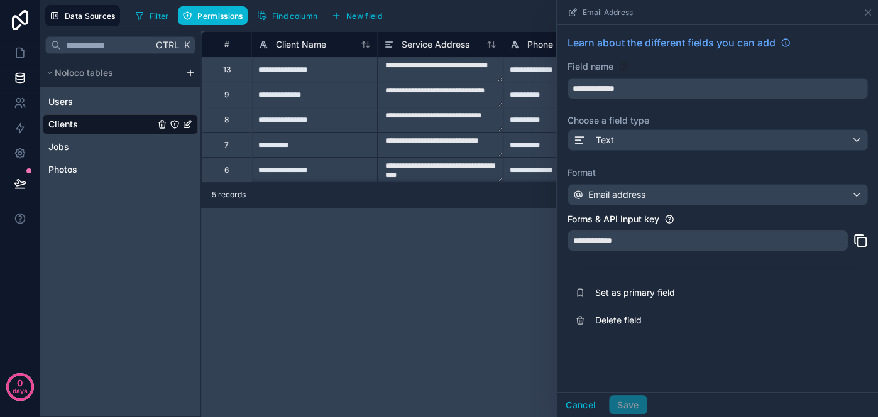
click at [501, 21] on div "Filter Permissions Find column New field Export Import New record" at bounding box center [501, 15] width 743 height 21
click at [210, 20] on button "Permissions" at bounding box center [212, 15] width 69 height 19
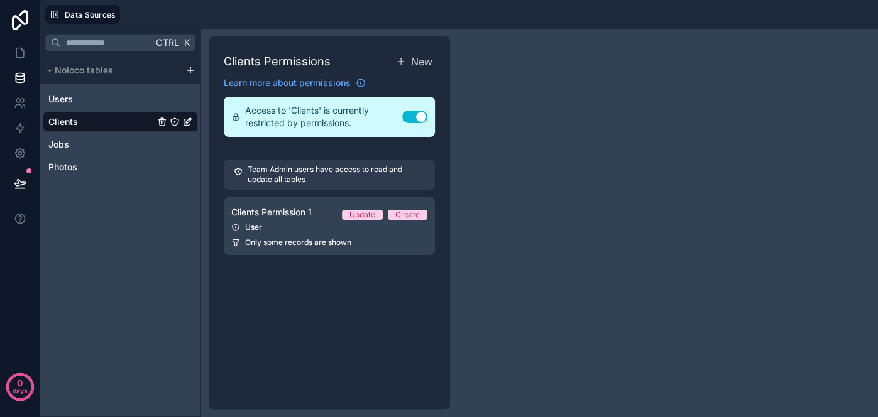
click at [124, 121] on link "Clients" at bounding box center [101, 122] width 106 height 13
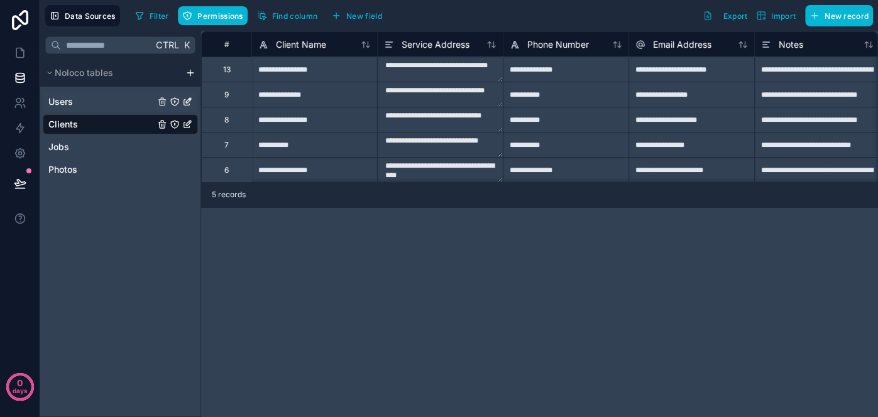
click at [121, 107] on div "Users" at bounding box center [120, 102] width 155 height 20
click at [123, 108] on div "Users" at bounding box center [120, 102] width 155 height 20
click at [112, 101] on link "Users" at bounding box center [101, 102] width 106 height 13
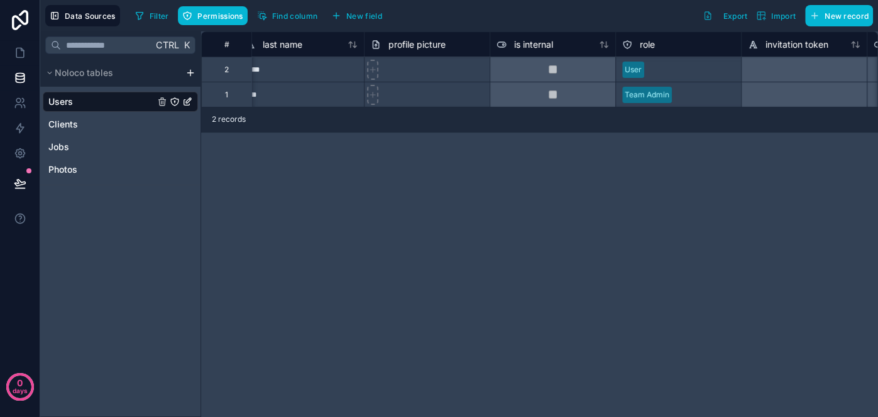
scroll to position [0, 410]
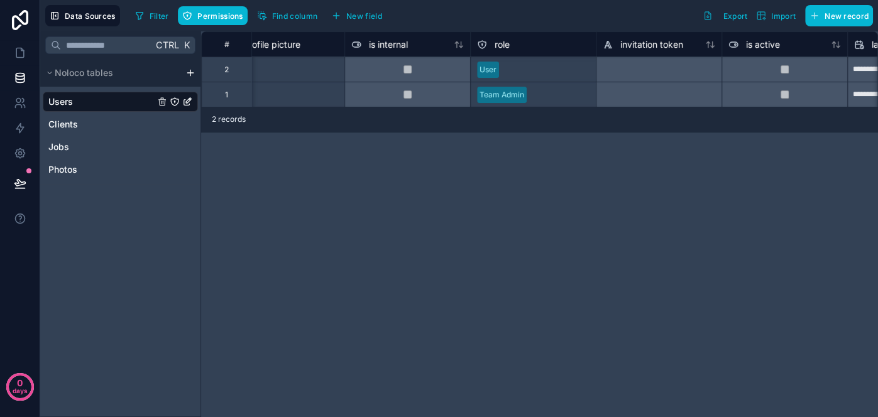
click at [546, 45] on div "role" at bounding box center [533, 44] width 113 height 15
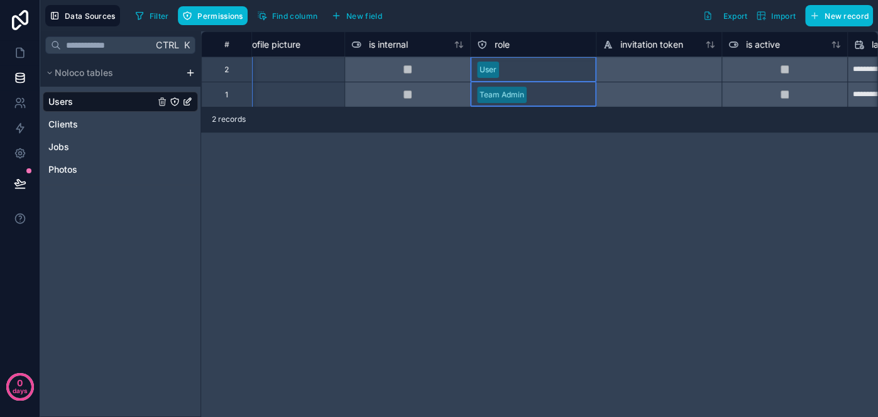
click at [504, 42] on span "role" at bounding box center [502, 44] width 15 height 13
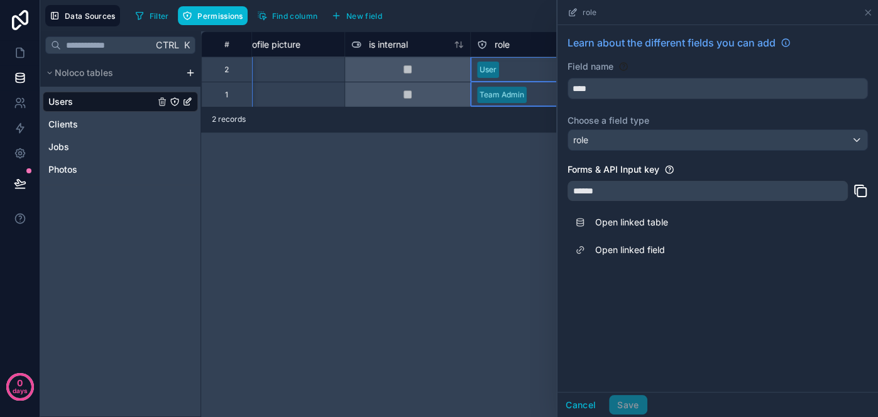
click at [532, 43] on div "role" at bounding box center [533, 44] width 113 height 15
click at [533, 45] on div "role" at bounding box center [533, 44] width 113 height 15
click at [527, 23] on div "Filter Permissions Find column New field Export Import New record" at bounding box center [501, 15] width 743 height 21
click at [540, 40] on div "role" at bounding box center [533, 44] width 113 height 15
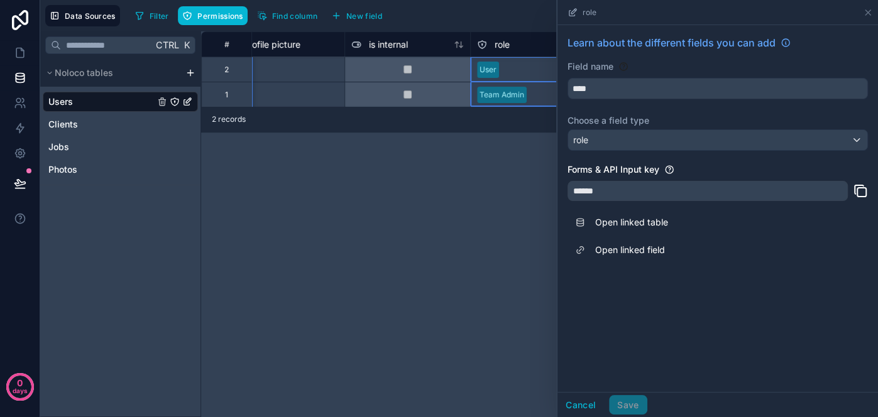
click at [521, 65] on div at bounding box center [546, 69] width 85 height 13
click at [477, 152] on div "**********" at bounding box center [539, 224] width 677 height 386
click at [528, 91] on div "Team Admin" at bounding box center [533, 94] width 125 height 19
click at [470, 151] on div "**********" at bounding box center [539, 224] width 677 height 386
click at [868, 11] on icon at bounding box center [868, 13] width 10 height 10
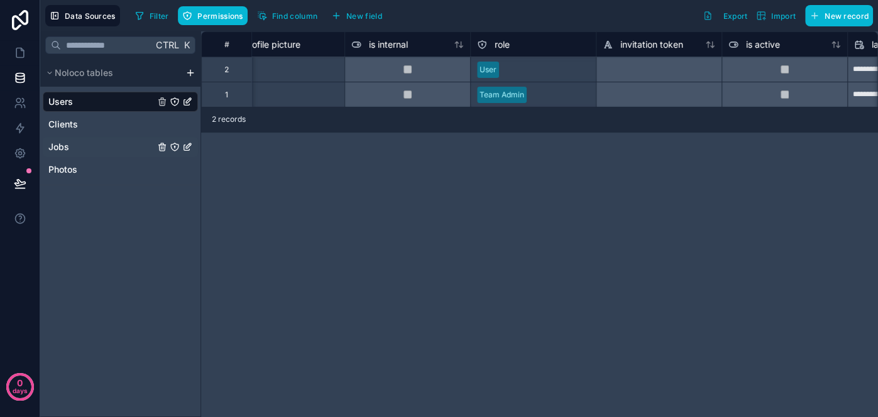
click at [111, 146] on link "Jobs" at bounding box center [101, 147] width 106 height 13
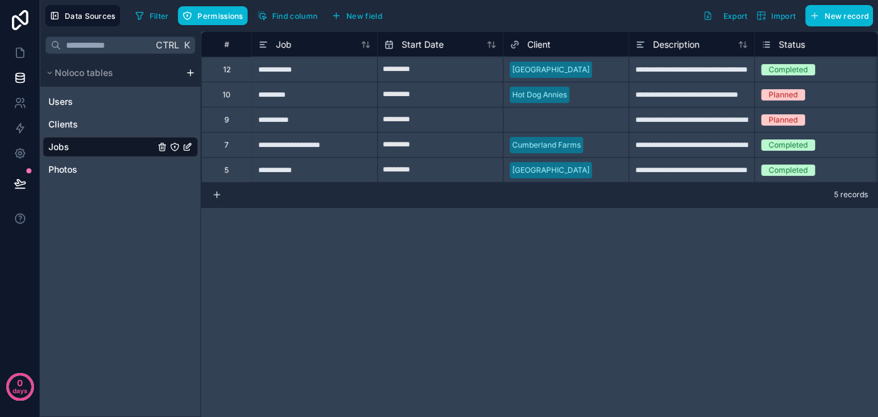
click at [186, 145] on icon "Jobs" at bounding box center [187, 147] width 10 height 10
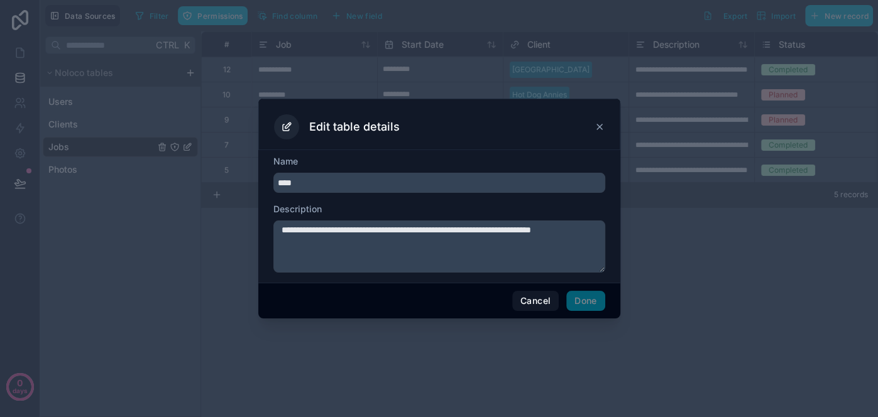
click at [600, 128] on icon at bounding box center [600, 127] width 10 height 10
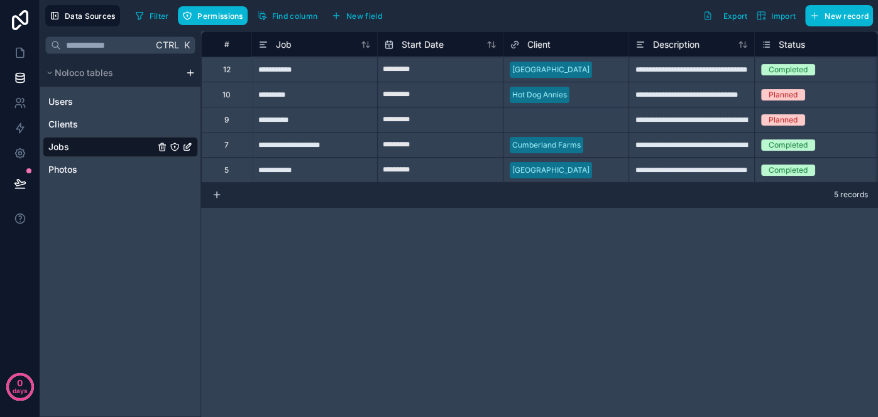
click at [175, 147] on icon "Jobs" at bounding box center [175, 147] width 0 height 1
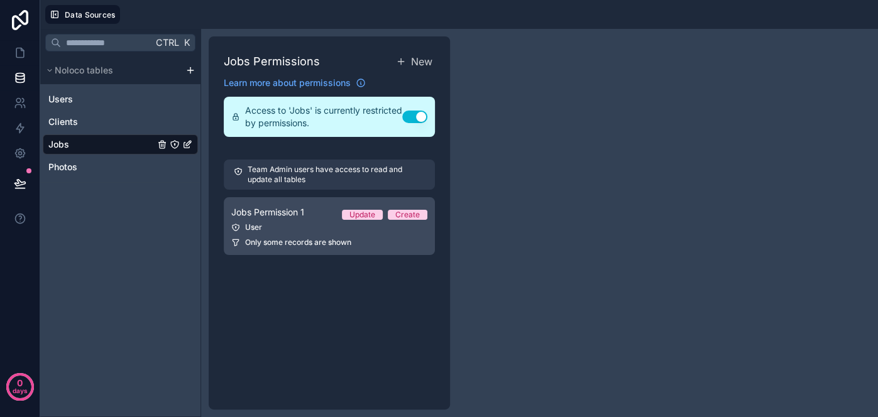
click at [304, 216] on span "Jobs Permission 1" at bounding box center [267, 212] width 73 height 13
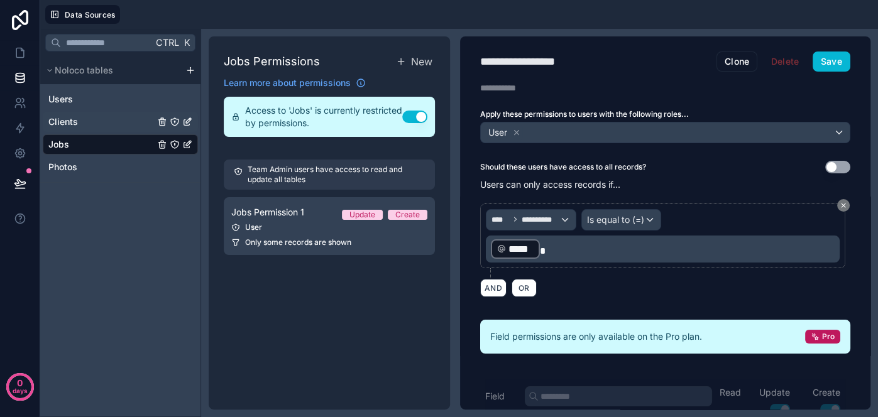
click at [107, 119] on link "Clients" at bounding box center [101, 122] width 106 height 13
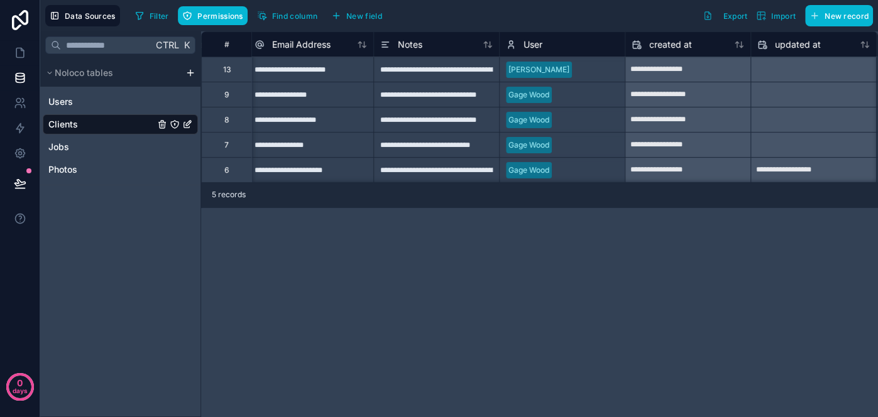
scroll to position [0, 392]
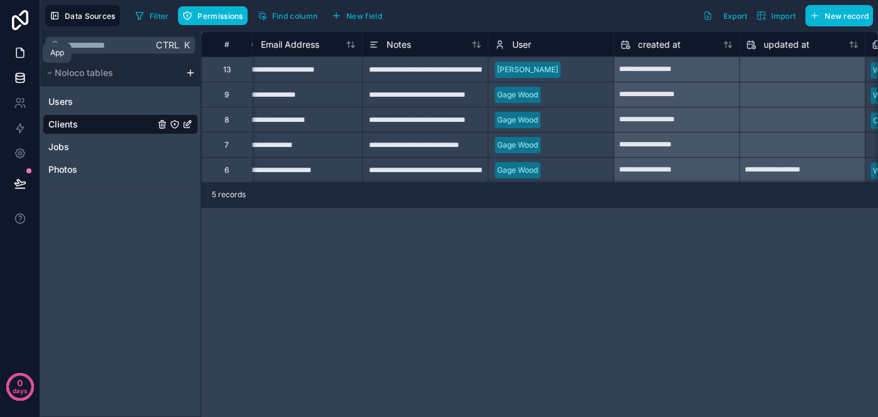
click at [14, 50] on icon at bounding box center [20, 53] width 13 height 13
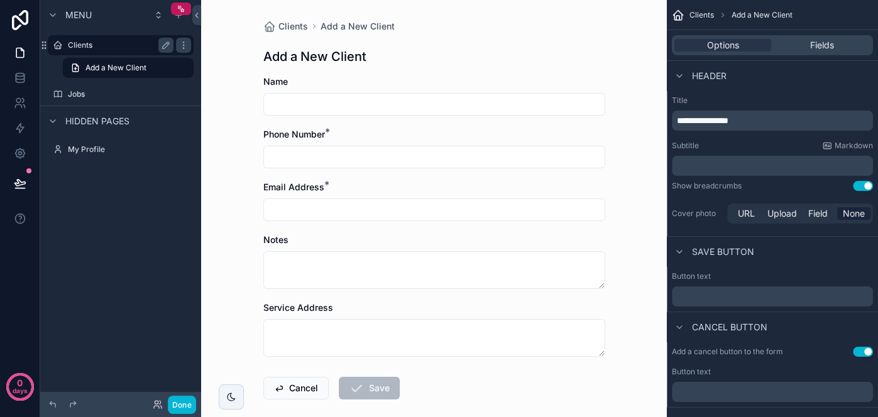
click at [141, 48] on label "Clients" at bounding box center [118, 45] width 101 height 10
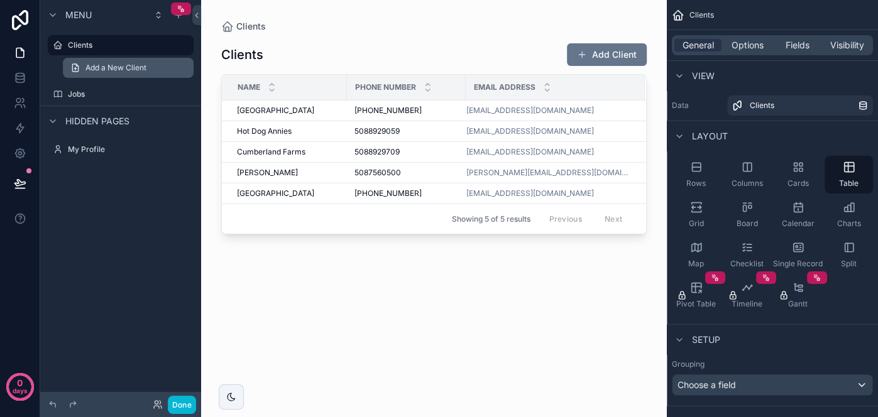
click at [140, 69] on span "Add a New Client" at bounding box center [115, 68] width 61 height 10
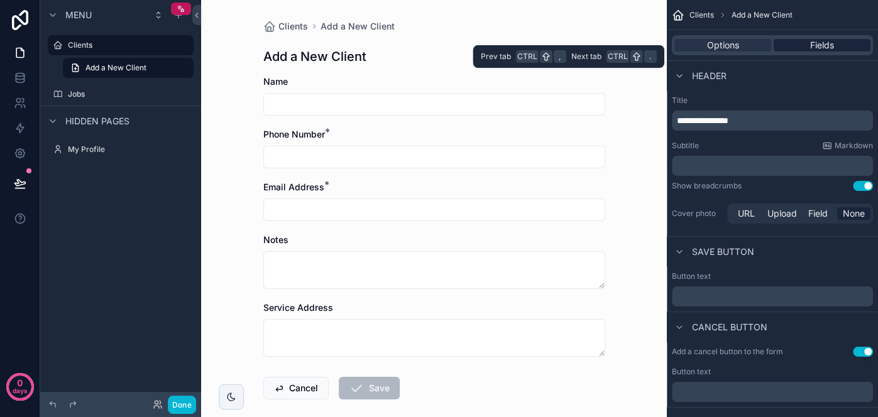
click at [798, 45] on div "Fields" at bounding box center [822, 45] width 97 height 13
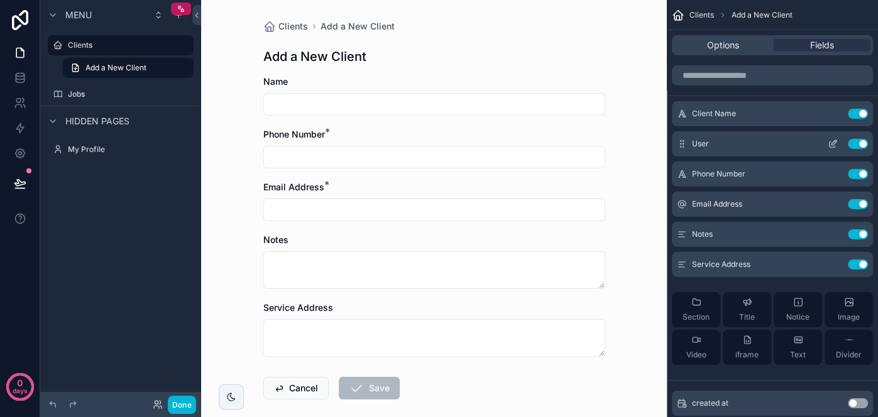
click at [832, 143] on icon "scrollable content" at bounding box center [834, 142] width 5 height 5
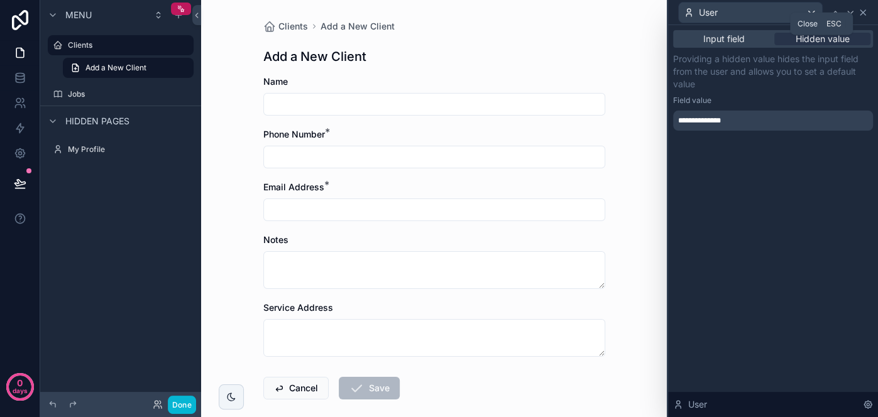
click at [864, 12] on icon at bounding box center [863, 13] width 10 height 10
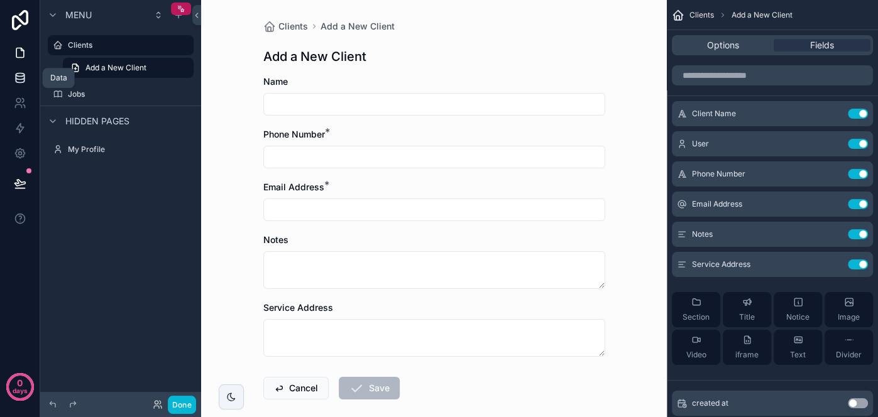
click at [25, 75] on icon at bounding box center [20, 78] width 13 height 13
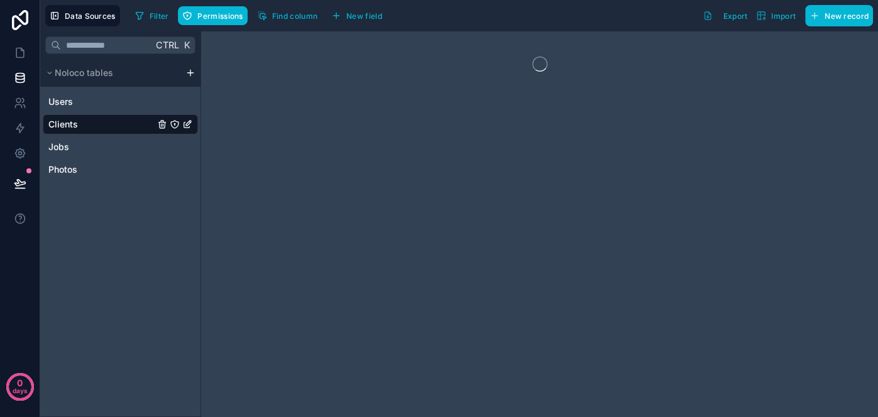
click at [173, 126] on icon "Clients" at bounding box center [175, 124] width 10 height 10
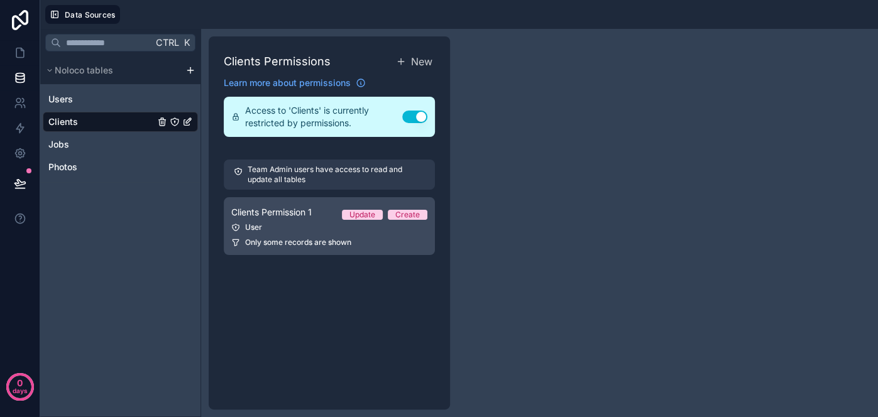
click at [311, 234] on link "Clients Permission 1 Update Create User Only some records are shown" at bounding box center [329, 226] width 211 height 58
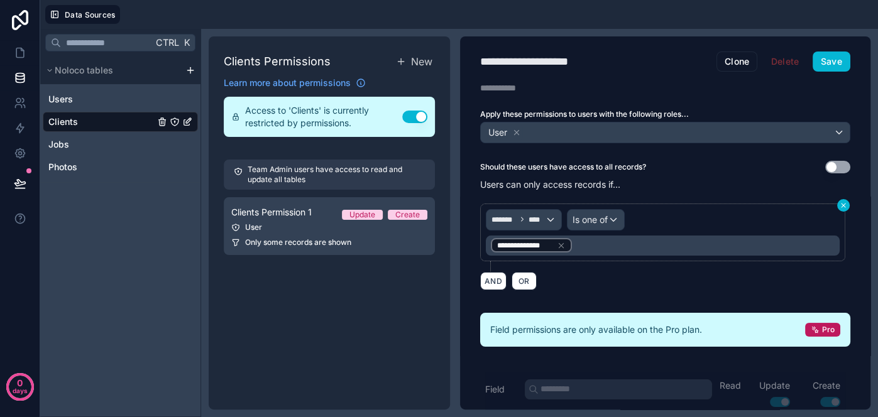
click at [842, 205] on icon at bounding box center [844, 206] width 8 height 8
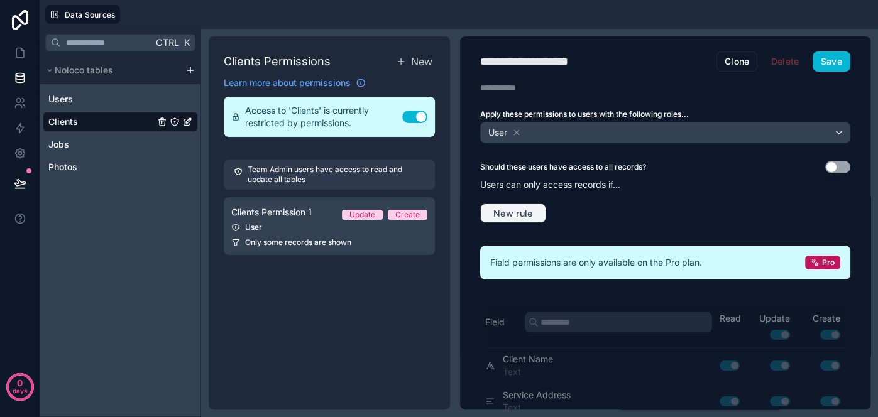
click at [517, 215] on span "New rule" at bounding box center [513, 213] width 50 height 11
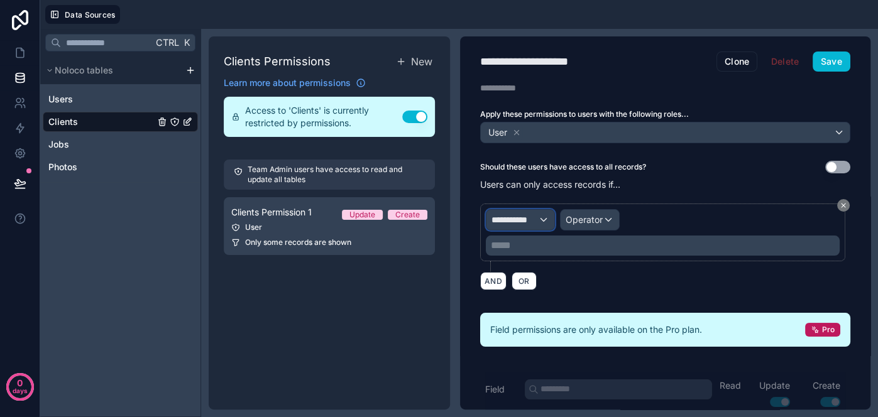
click at [529, 217] on span "**********" at bounding box center [515, 220] width 47 height 13
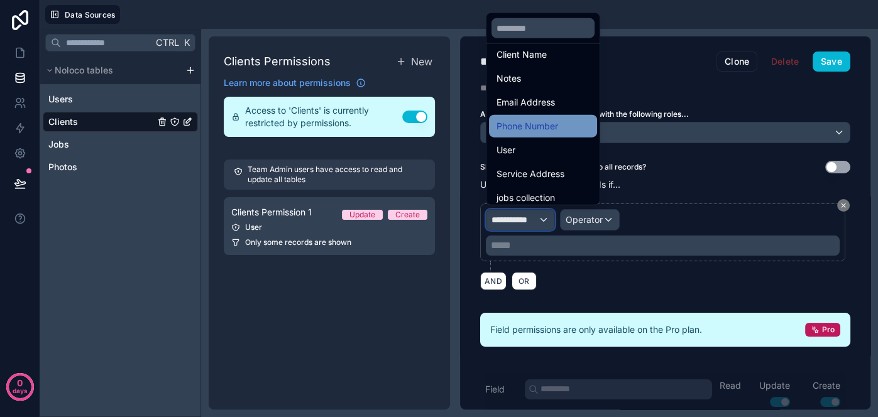
scroll to position [113, 0]
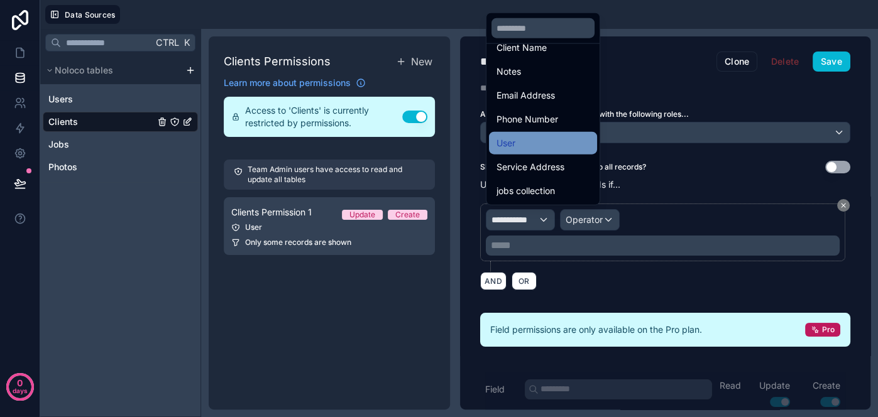
click at [528, 148] on div "User" at bounding box center [543, 143] width 93 height 15
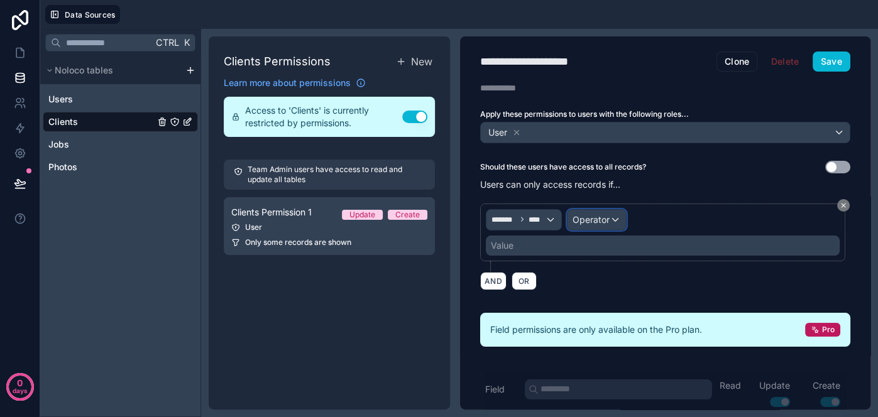
click at [600, 219] on span "Operator" at bounding box center [591, 219] width 37 height 11
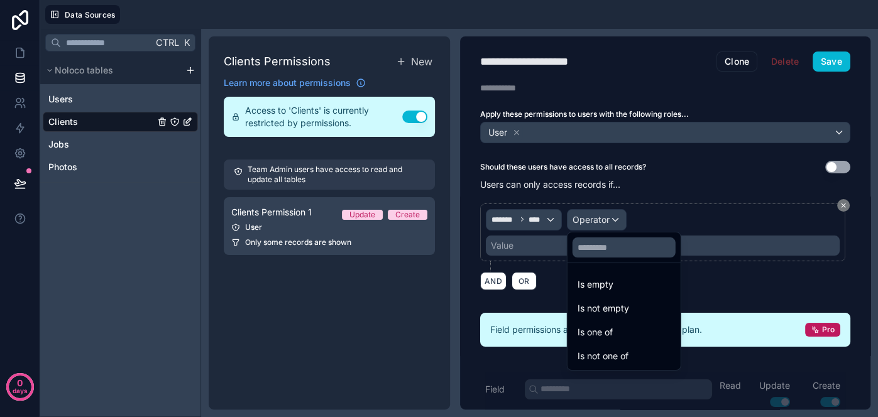
click at [613, 336] on div "Is one of" at bounding box center [624, 332] width 93 height 15
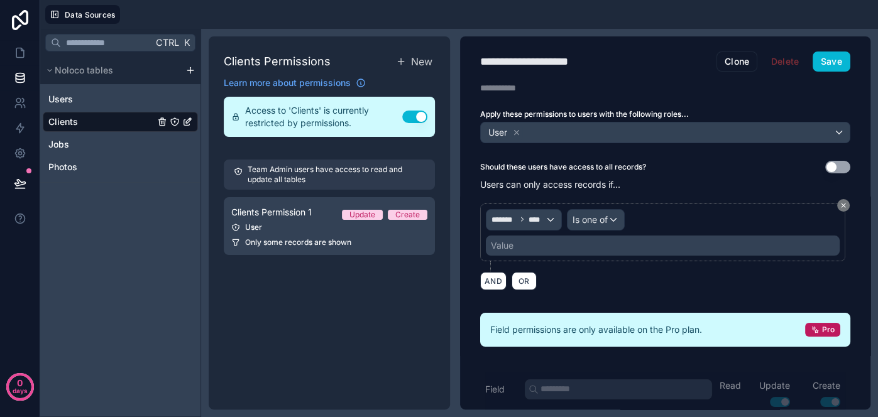
drag, startPoint x: 542, startPoint y: 241, endPoint x: 554, endPoint y: 257, distance: 20.1
click at [544, 239] on div "Value" at bounding box center [663, 246] width 354 height 20
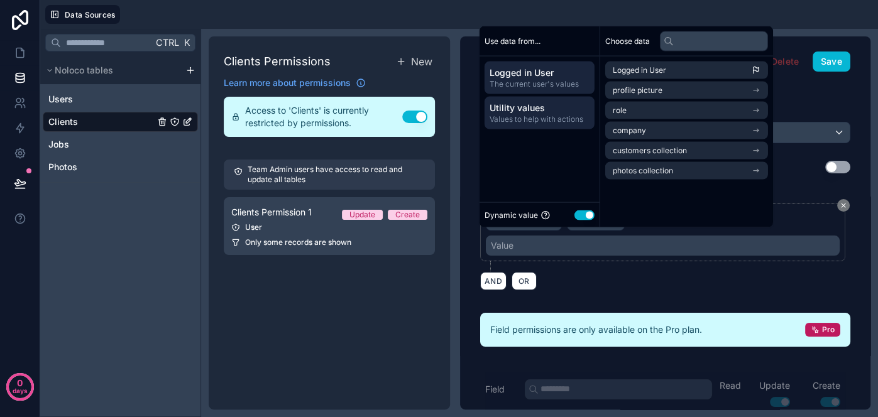
click at [543, 118] on span "Values to help with actions" at bounding box center [540, 119] width 100 height 10
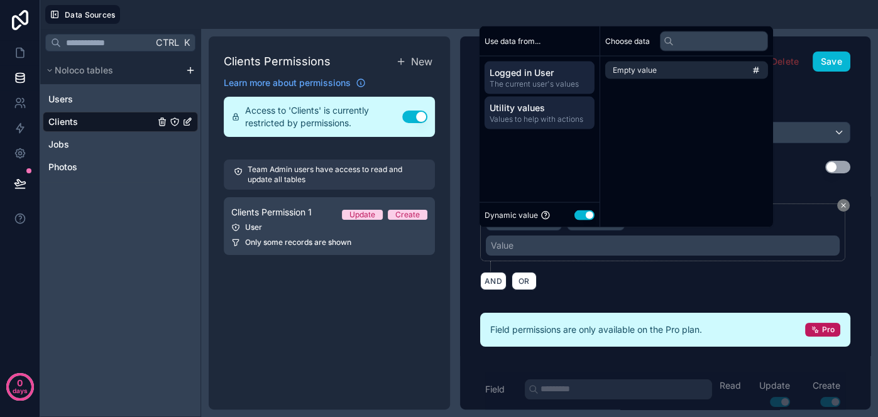
click at [539, 79] on span "The current user's values" at bounding box center [540, 84] width 100 height 10
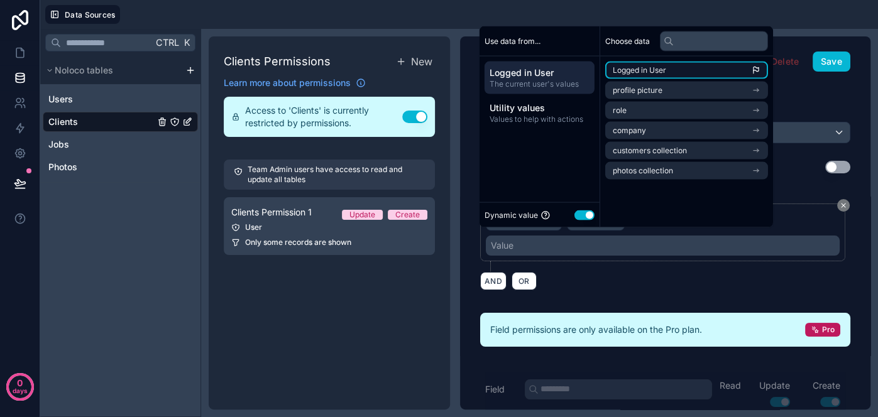
click at [665, 74] on span "Logged in User" at bounding box center [639, 70] width 53 height 10
click at [641, 287] on div "**********" at bounding box center [665, 247] width 370 height 102
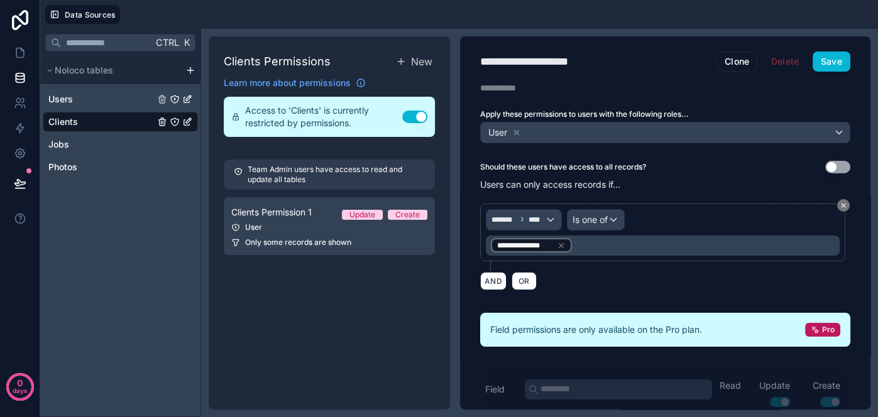
click at [86, 101] on link "Users" at bounding box center [101, 99] width 106 height 13
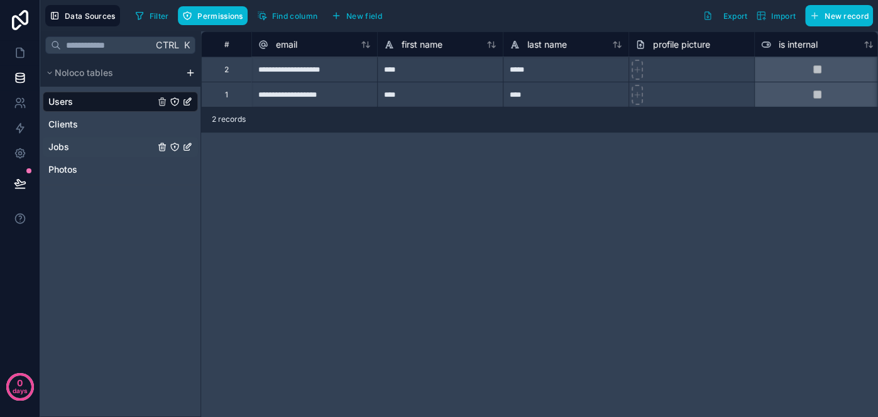
click at [94, 143] on link "Jobs" at bounding box center [101, 147] width 106 height 13
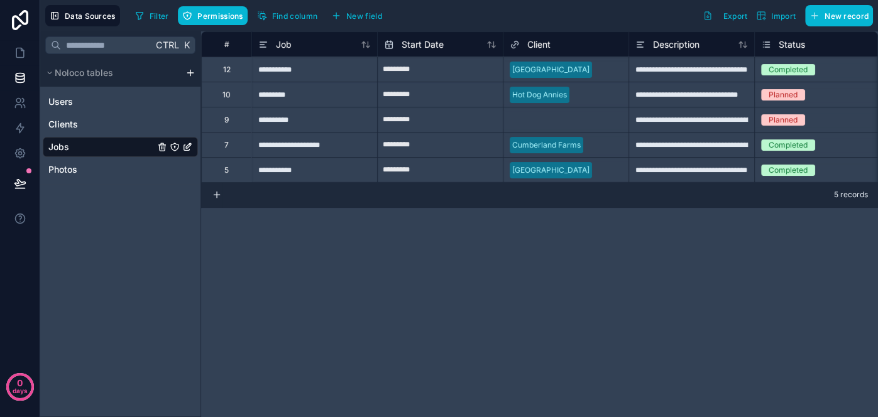
click at [178, 151] on icon "Jobs" at bounding box center [175, 147] width 10 height 10
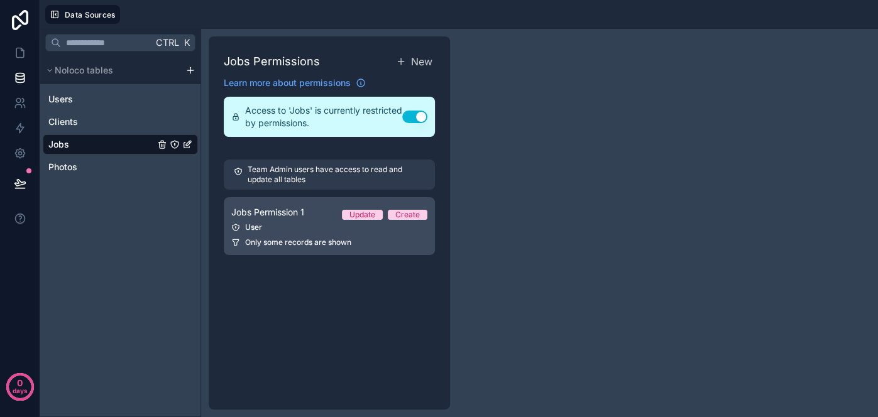
click at [309, 223] on div "User" at bounding box center [329, 228] width 196 height 10
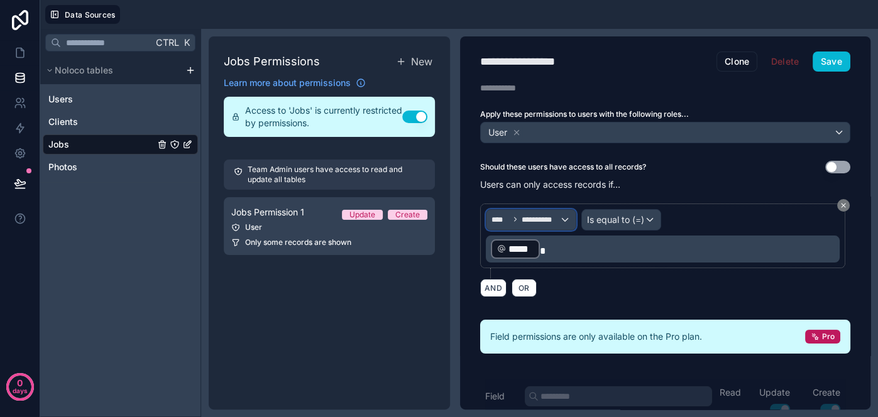
click at [559, 217] on div "**********" at bounding box center [531, 220] width 89 height 20
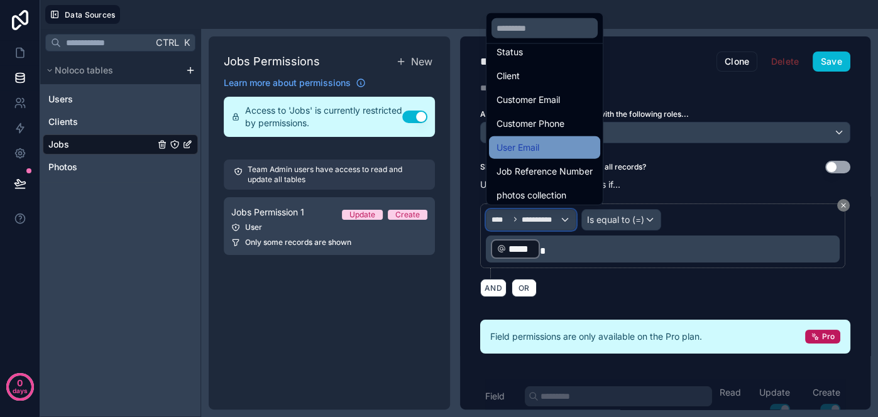
scroll to position [184, 0]
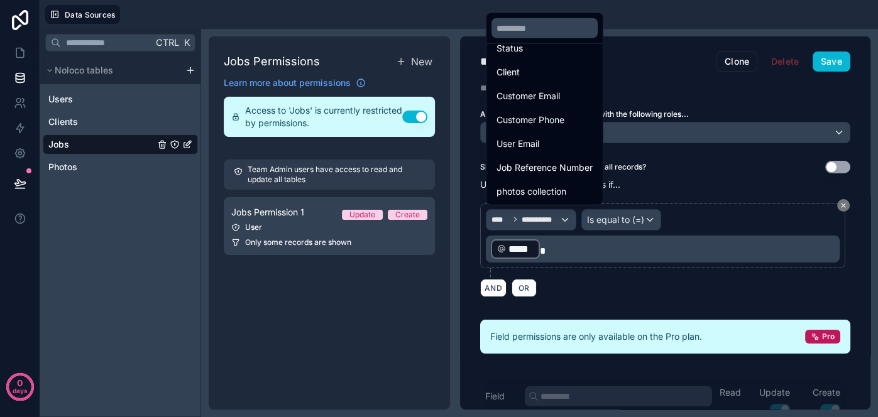
click at [395, 293] on div at bounding box center [439, 208] width 878 height 417
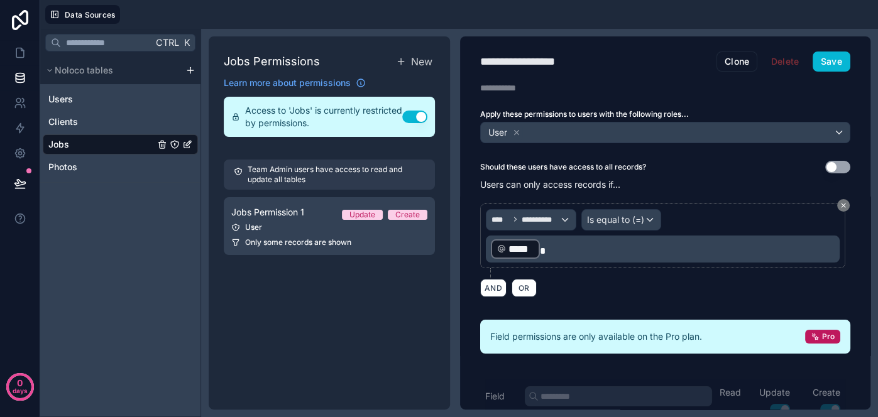
click at [140, 148] on link "Jobs" at bounding box center [101, 144] width 106 height 13
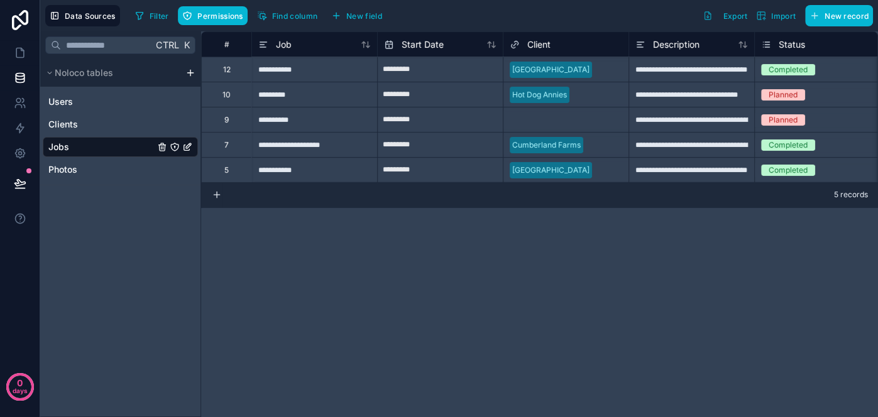
click at [176, 146] on icon "Jobs" at bounding box center [175, 147] width 10 height 10
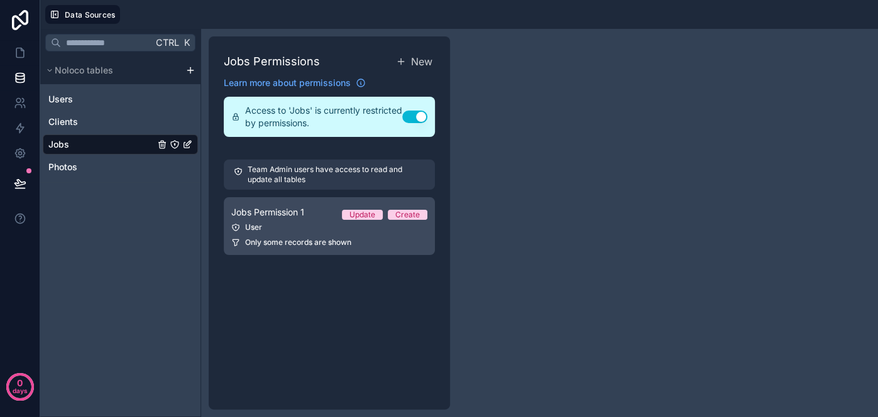
click at [280, 217] on span "Jobs Permission 1" at bounding box center [267, 212] width 73 height 13
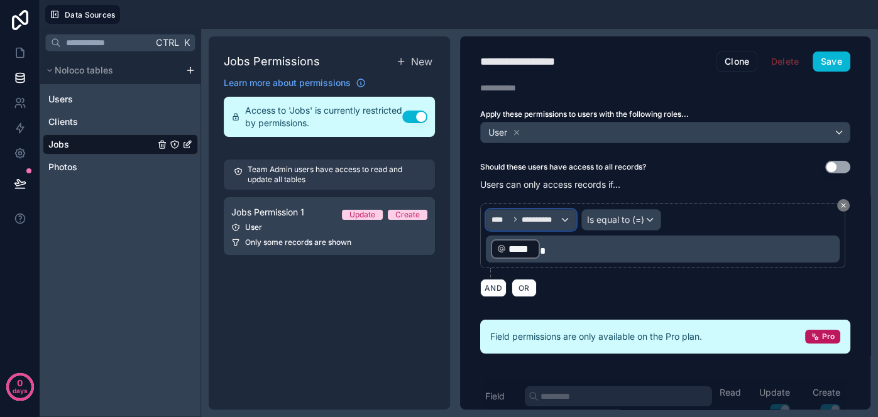
click at [549, 219] on span "**********" at bounding box center [541, 220] width 38 height 10
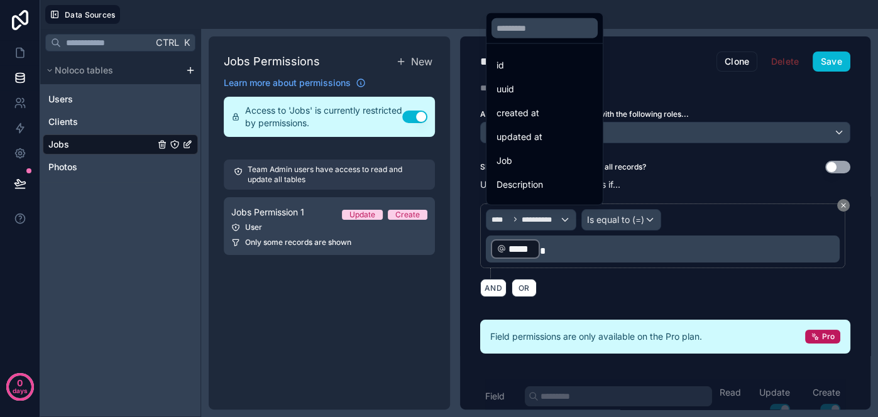
click at [843, 202] on div at bounding box center [439, 208] width 878 height 417
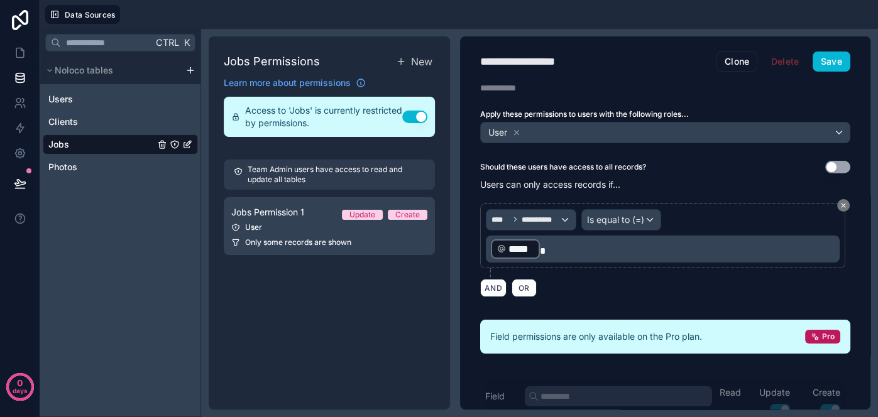
click at [843, 204] on icon at bounding box center [844, 206] width 4 height 4
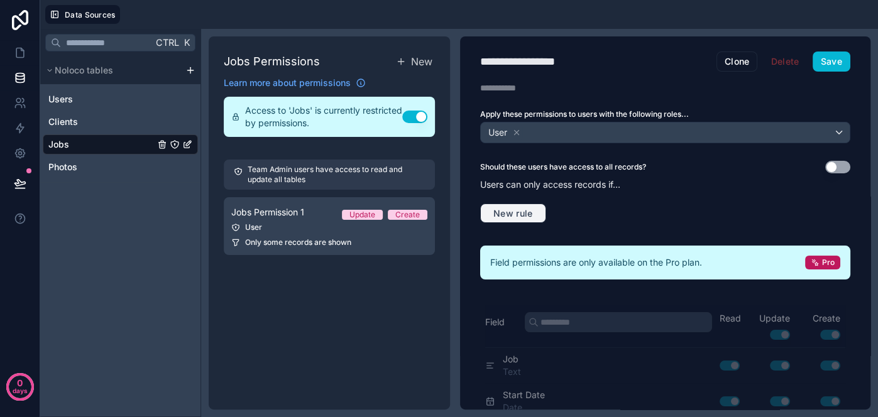
click at [522, 212] on span "New rule" at bounding box center [513, 213] width 50 height 11
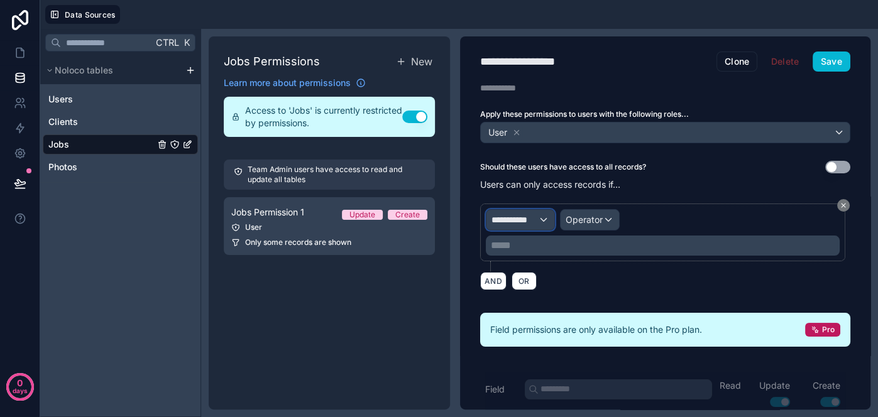
click at [540, 220] on div "**********" at bounding box center [521, 220] width 68 height 20
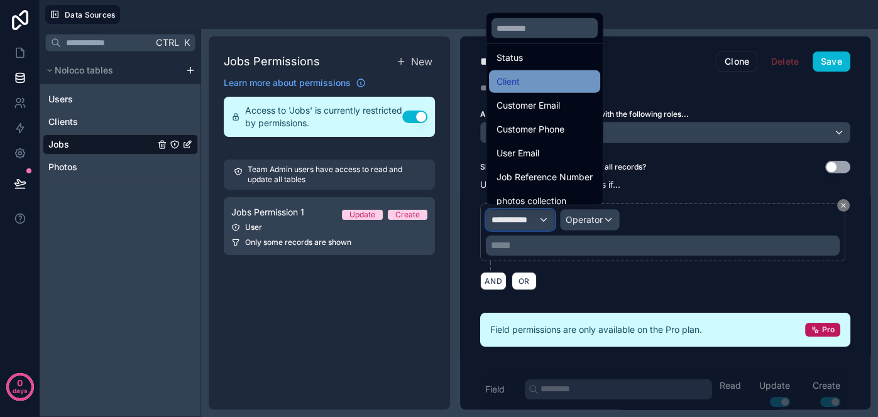
scroll to position [184, 0]
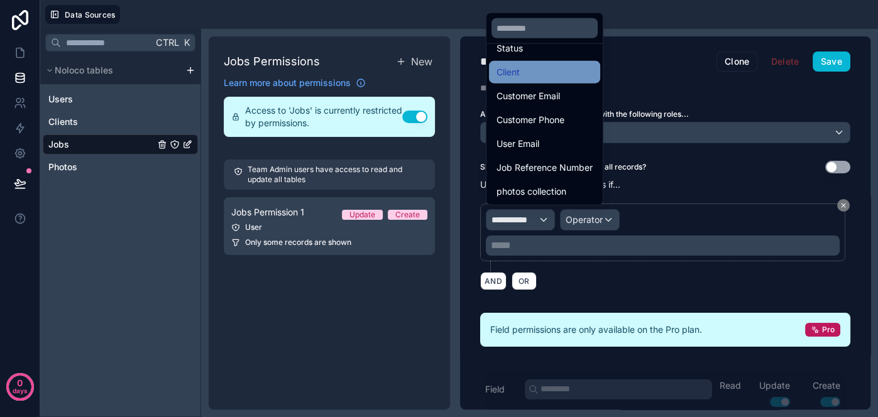
click at [531, 70] on div "Client" at bounding box center [545, 72] width 96 height 15
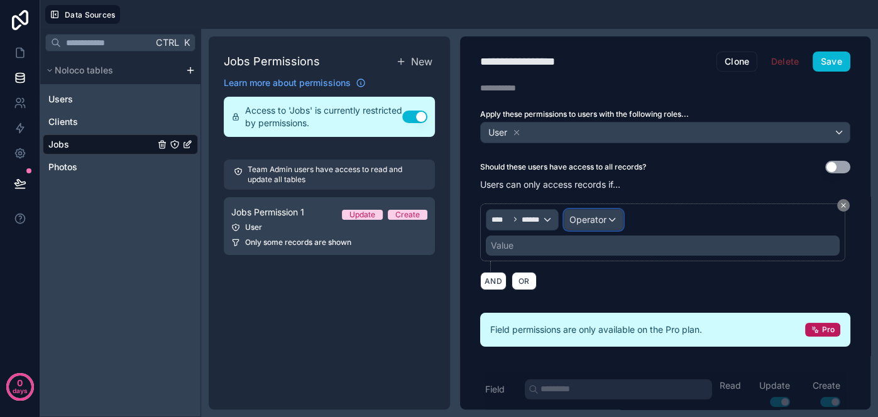
click at [618, 219] on div "Operator" at bounding box center [593, 220] width 58 height 20
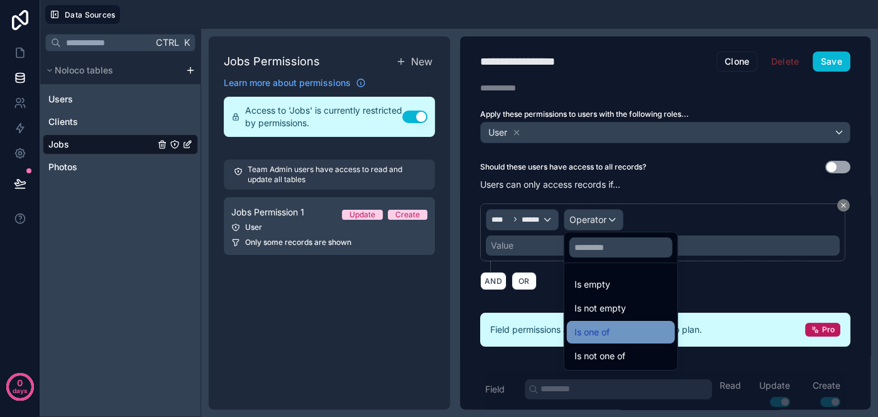
click at [608, 327] on span "Is one of" at bounding box center [592, 332] width 35 height 15
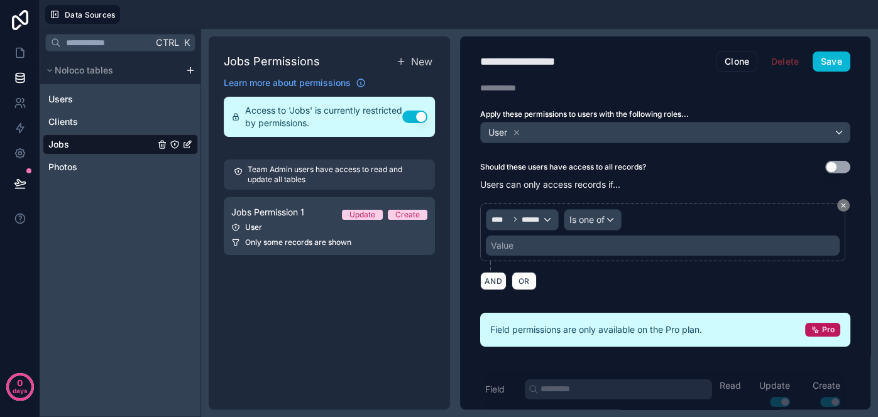
click at [556, 243] on div "Value" at bounding box center [663, 246] width 354 height 20
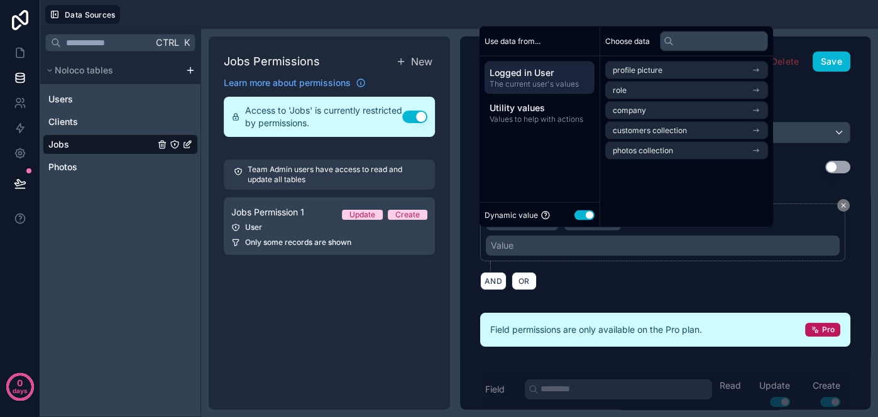
click at [709, 287] on div "**** ****** Is one of Value AND OR" at bounding box center [665, 247] width 370 height 102
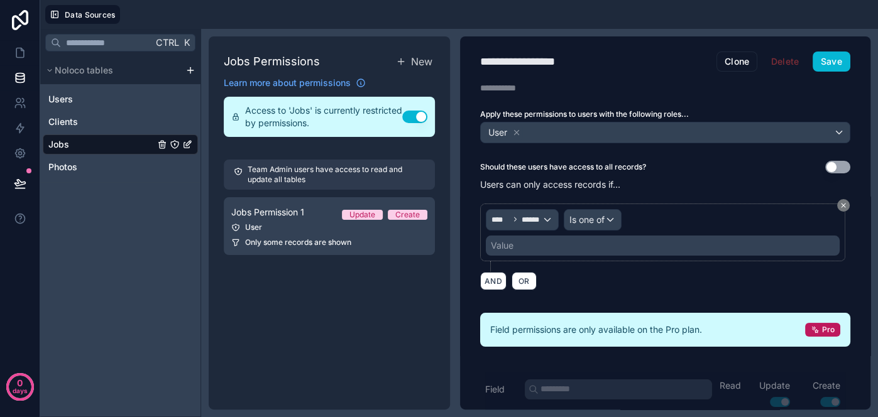
click at [532, 245] on div "Value" at bounding box center [663, 246] width 354 height 20
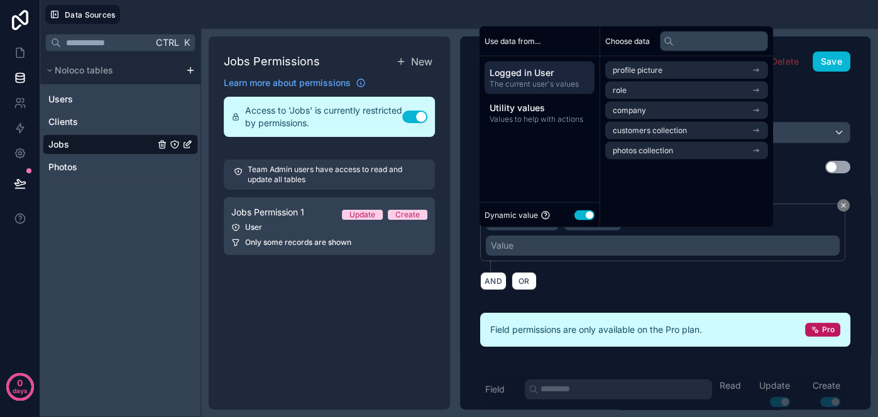
click at [583, 74] on span "Logged in User" at bounding box center [540, 73] width 100 height 13
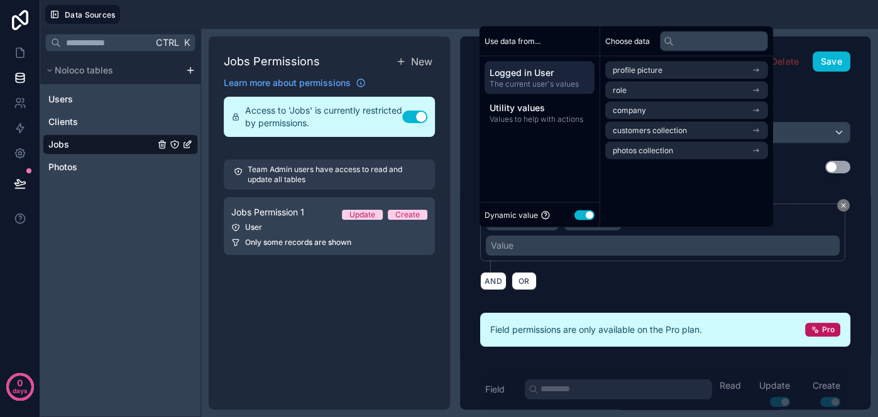
click at [583, 74] on span "Logged in User" at bounding box center [540, 73] width 100 height 13
click at [147, 267] on div "Ctrl K Noloco tables Users Clients Jobs Photos" at bounding box center [120, 223] width 161 height 388
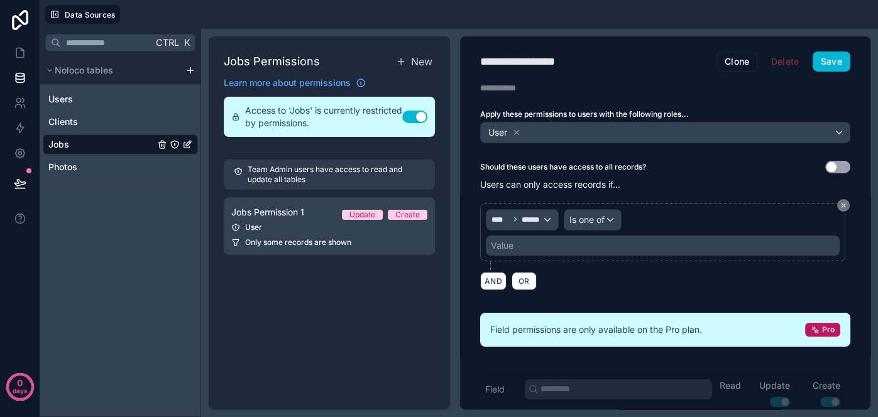
click at [603, 238] on div "Value" at bounding box center [663, 246] width 354 height 20
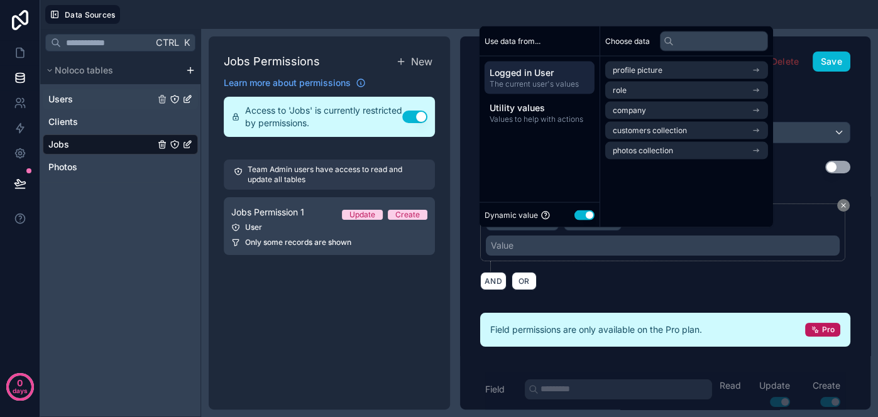
click at [95, 101] on link "Users" at bounding box center [101, 99] width 106 height 13
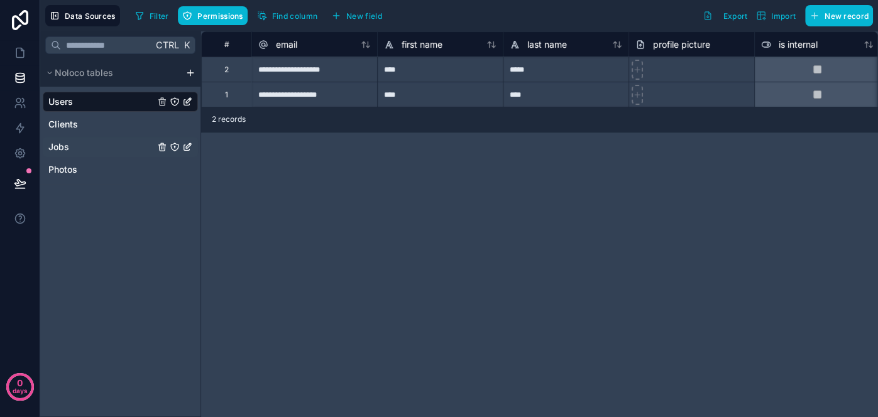
drag, startPoint x: 101, startPoint y: 145, endPoint x: 126, endPoint y: 148, distance: 24.7
click at [103, 143] on link "Jobs" at bounding box center [101, 147] width 106 height 13
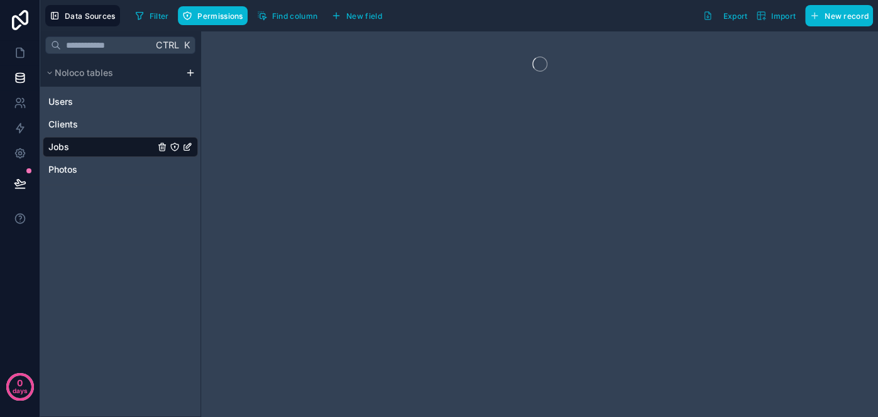
click at [173, 148] on icon "Jobs" at bounding box center [175, 147] width 10 height 10
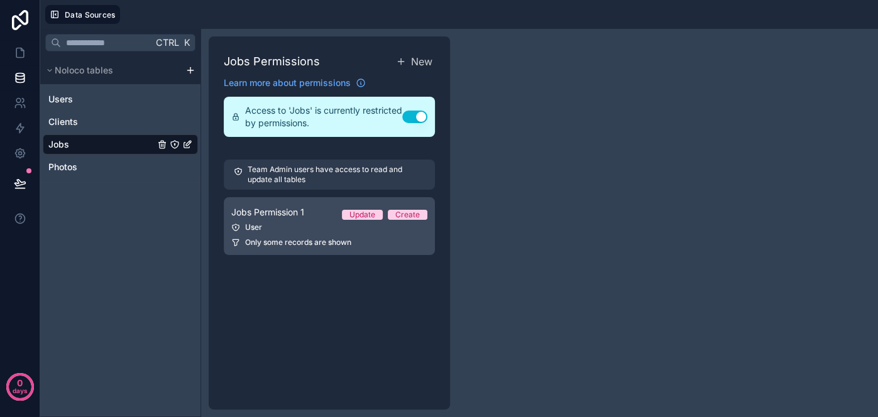
click at [342, 231] on link "Jobs Permission 1 Update Create User Only some records are shown" at bounding box center [329, 226] width 211 height 58
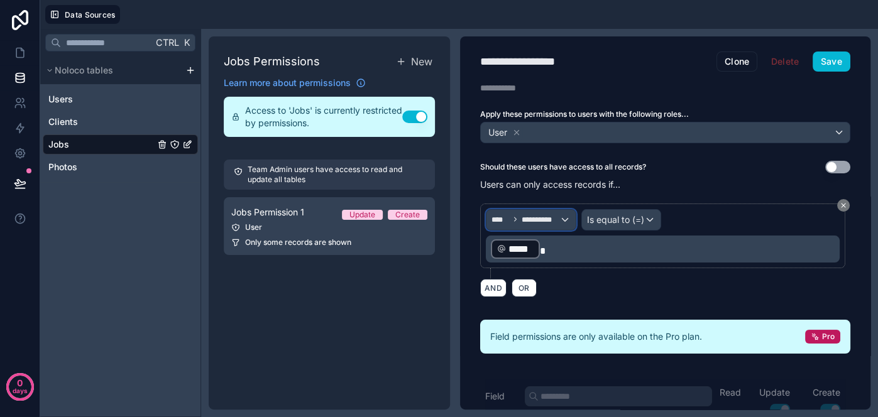
click at [564, 219] on div "**********" at bounding box center [531, 220] width 89 height 20
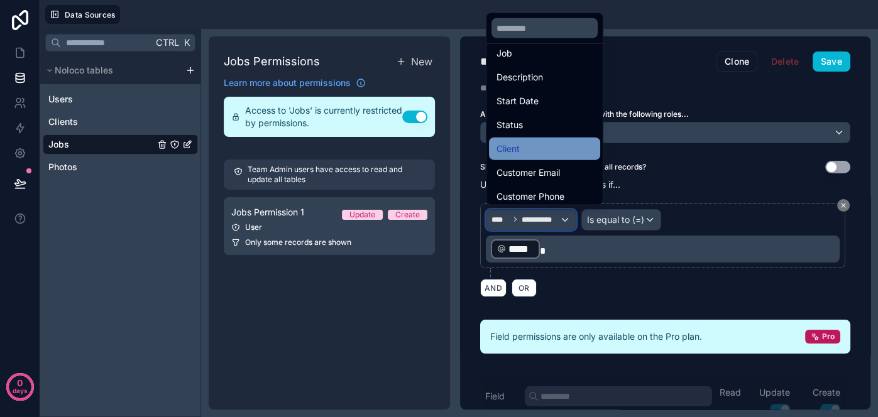
scroll to position [135, 0]
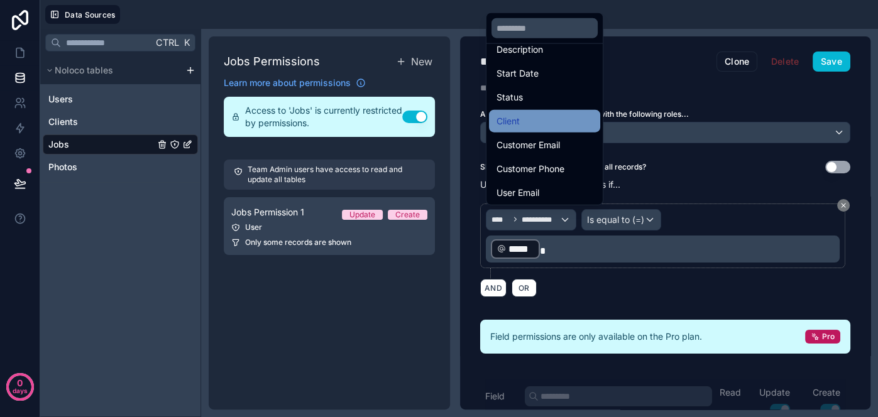
click at [543, 123] on div "Client" at bounding box center [545, 121] width 96 height 15
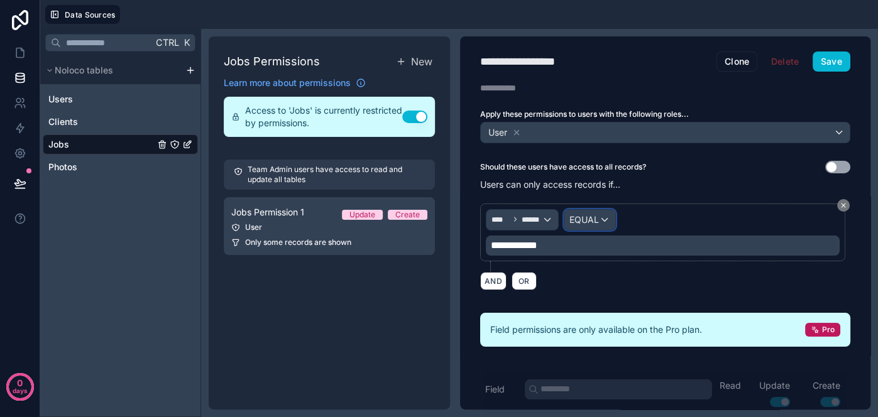
click at [602, 219] on div "EQUAL" at bounding box center [589, 220] width 51 height 20
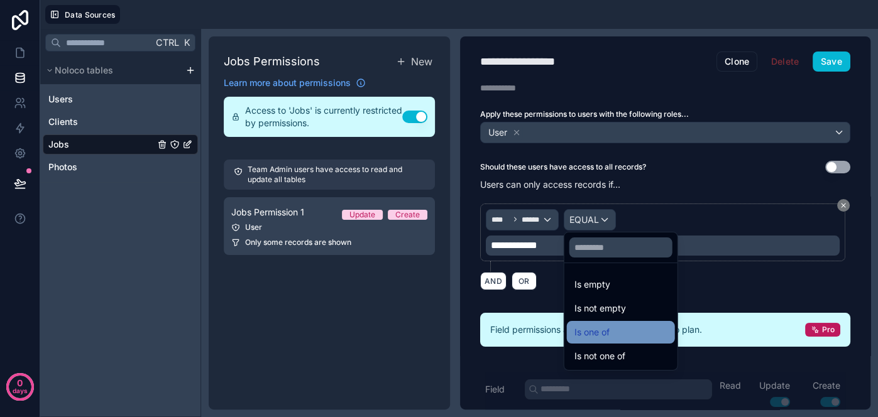
click at [610, 331] on div "Is one of" at bounding box center [621, 332] width 93 height 15
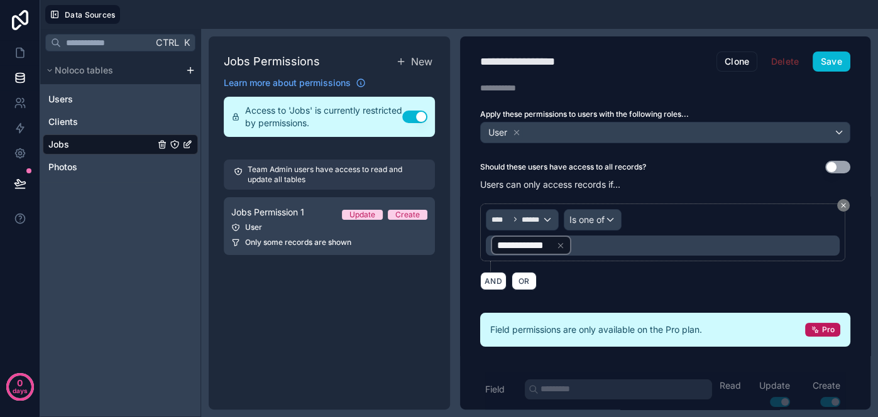
click at [565, 244] on div "**********" at bounding box center [531, 246] width 80 height 20
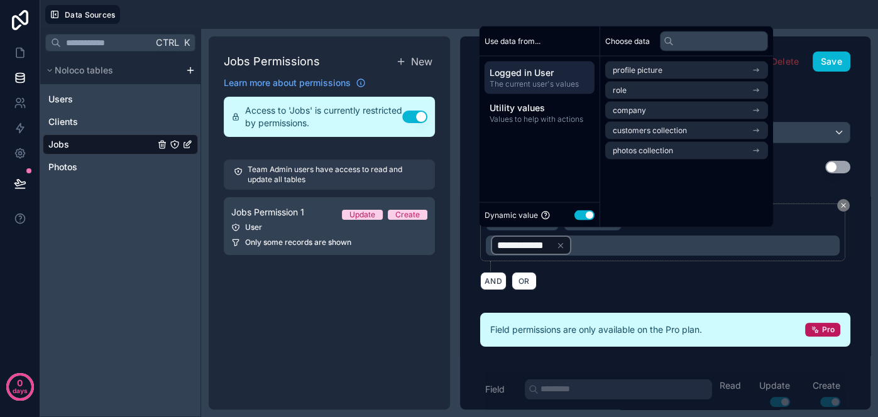
click at [551, 84] on span "The current user's values" at bounding box center [540, 84] width 100 height 10
click at [544, 116] on span "Values to help with actions" at bounding box center [540, 119] width 100 height 10
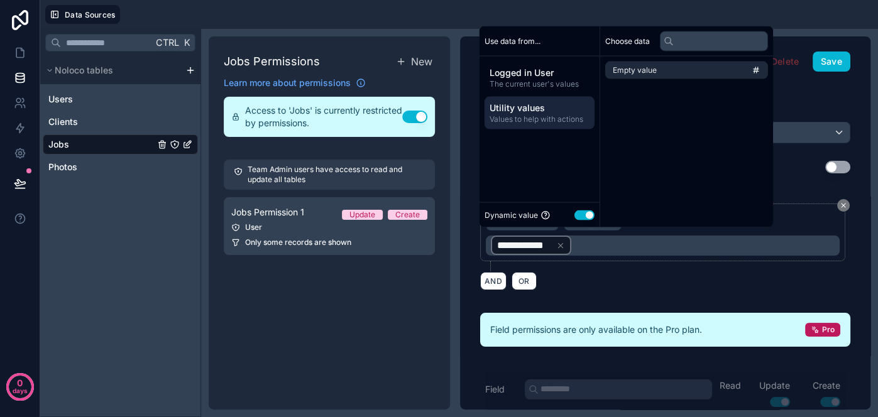
click at [580, 212] on button "Use setting" at bounding box center [585, 215] width 20 height 10
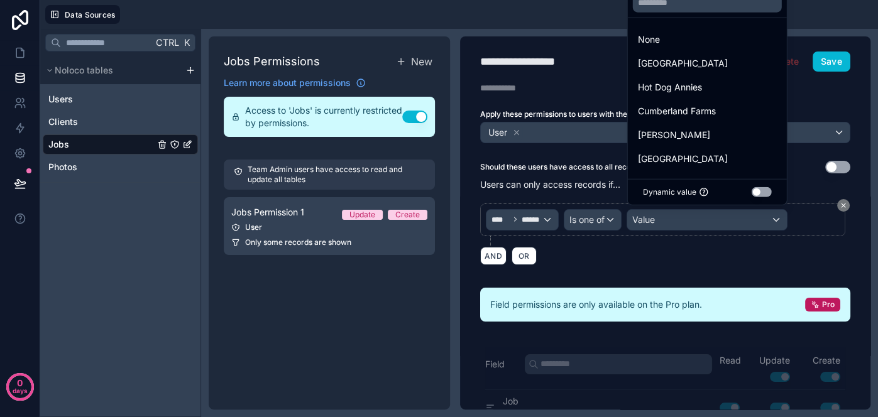
click at [133, 217] on div at bounding box center [439, 208] width 878 height 417
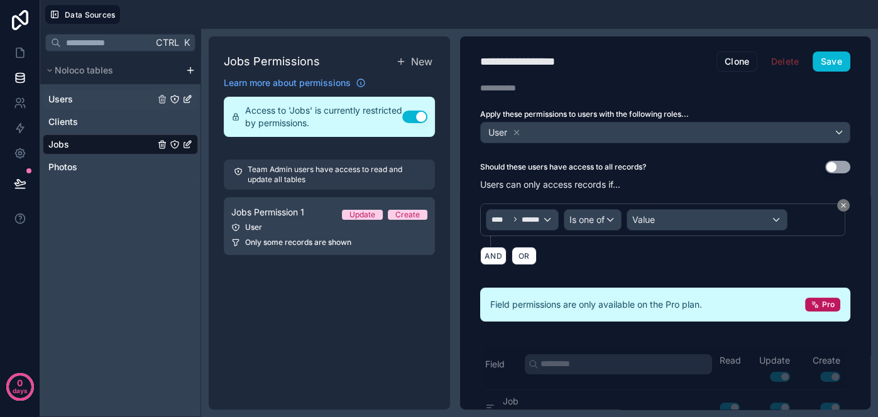
click at [103, 96] on link "Users" at bounding box center [101, 99] width 106 height 13
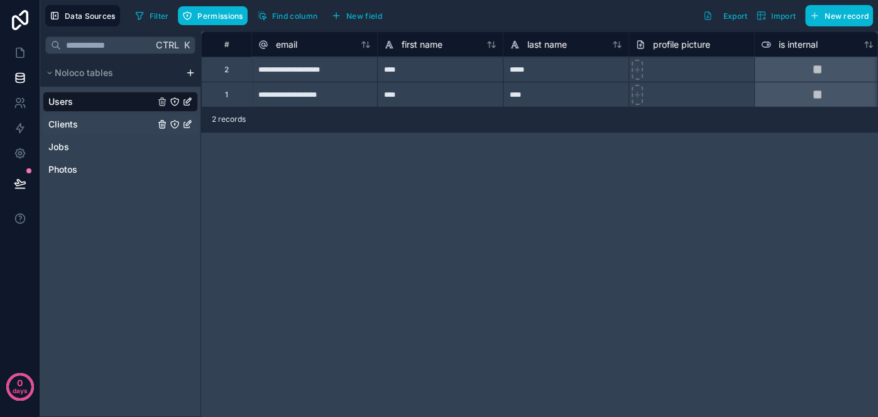
click at [118, 126] on link "Clients" at bounding box center [101, 124] width 106 height 13
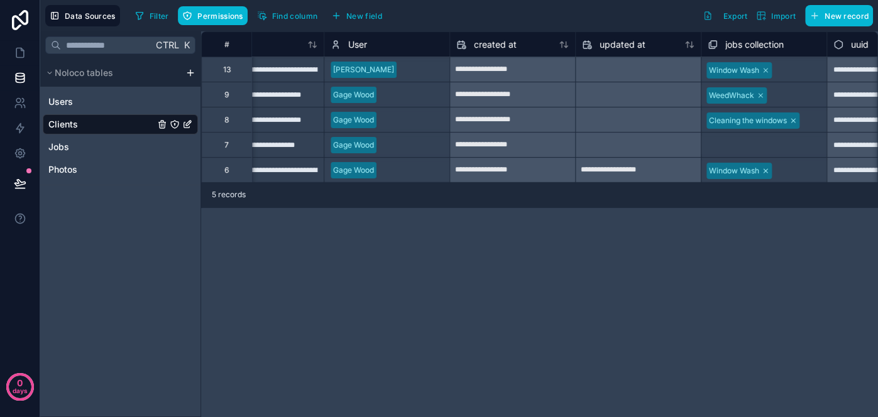
scroll to position [0, 554]
click at [382, 47] on div "User" at bounding box center [389, 44] width 113 height 15
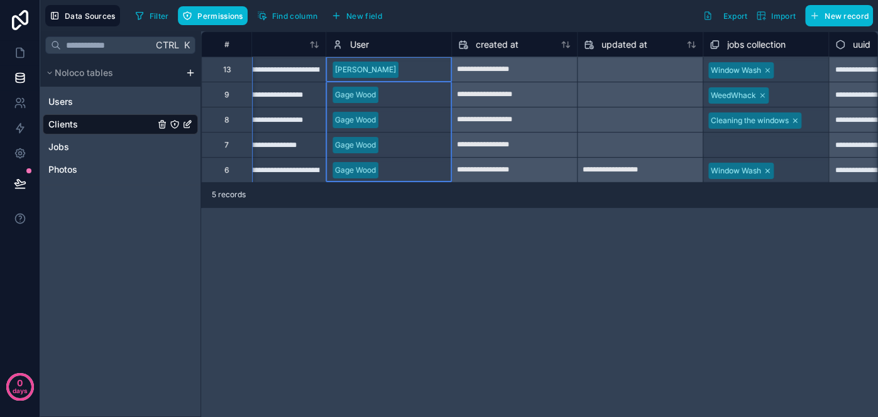
click at [336, 44] on icon at bounding box center [338, 44] width 10 height 15
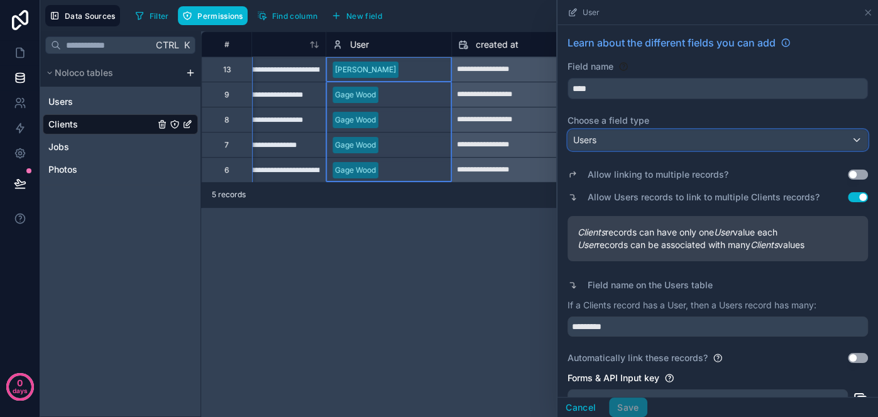
click at [852, 139] on div "Users" at bounding box center [717, 140] width 299 height 20
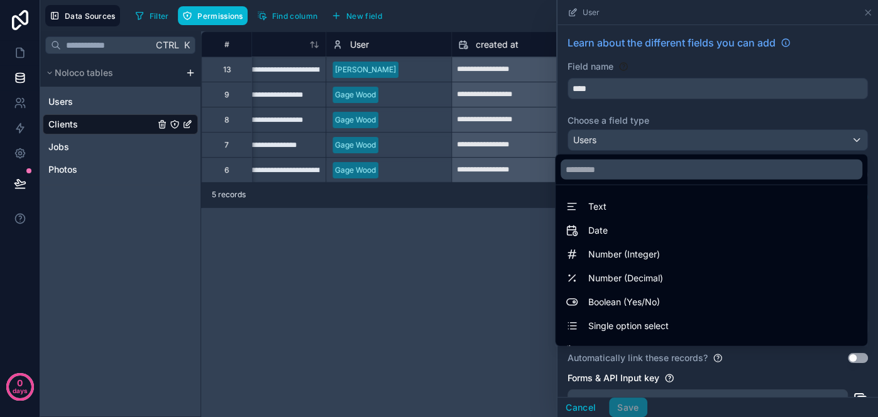
click at [758, 146] on div at bounding box center [718, 208] width 321 height 417
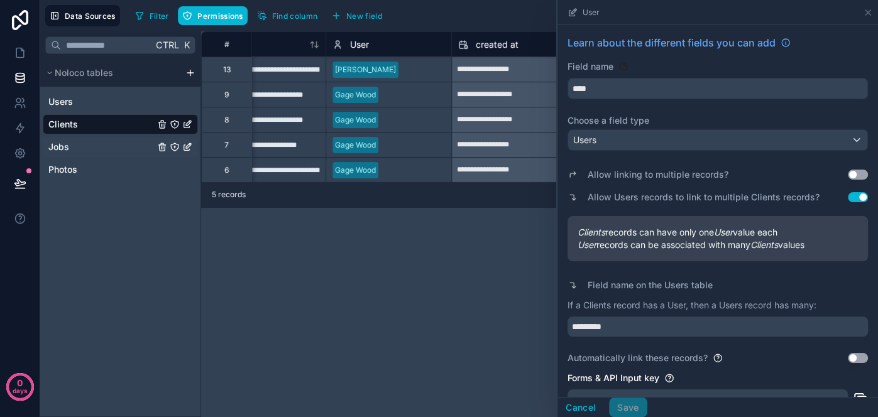
click at [114, 148] on link "Jobs" at bounding box center [101, 147] width 106 height 13
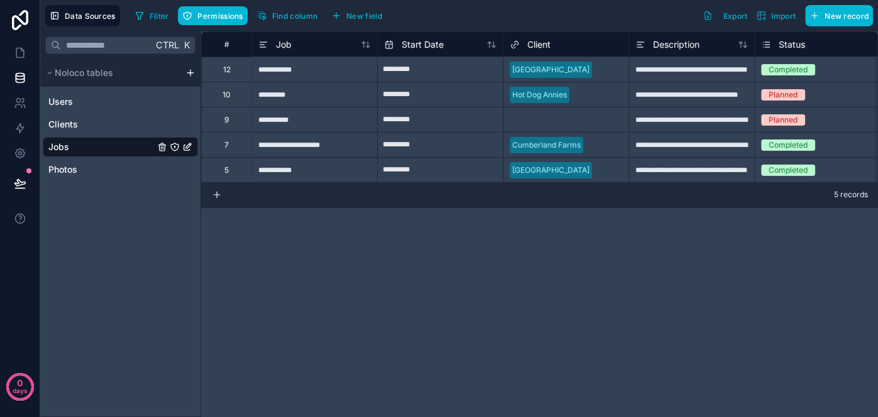
click at [175, 146] on icon "Jobs" at bounding box center [174, 146] width 1 height 1
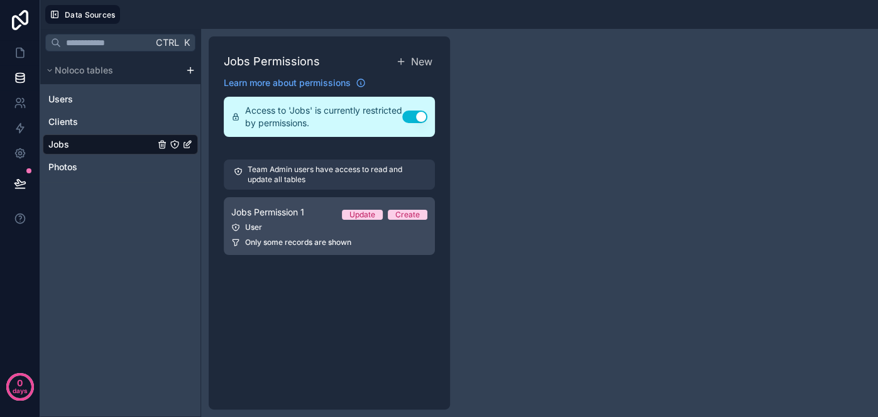
click at [295, 226] on div "User" at bounding box center [329, 228] width 196 height 10
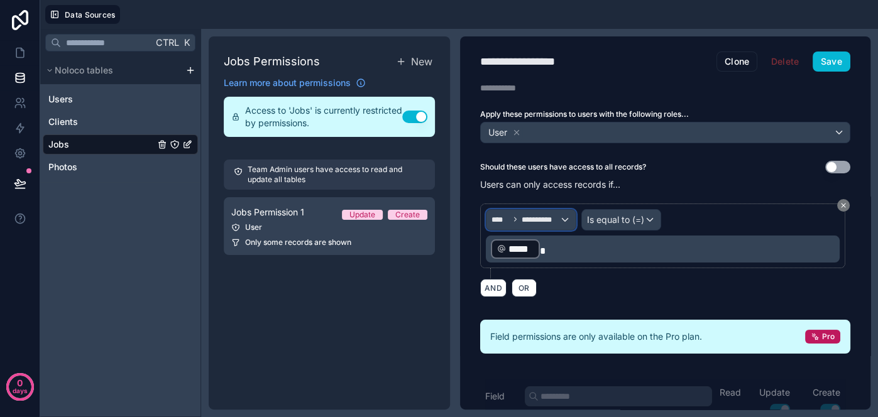
click at [556, 220] on span "**********" at bounding box center [541, 220] width 38 height 10
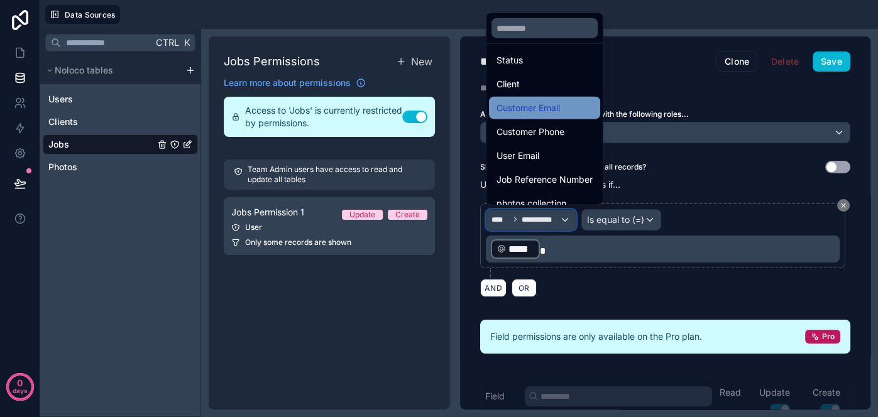
scroll to position [184, 0]
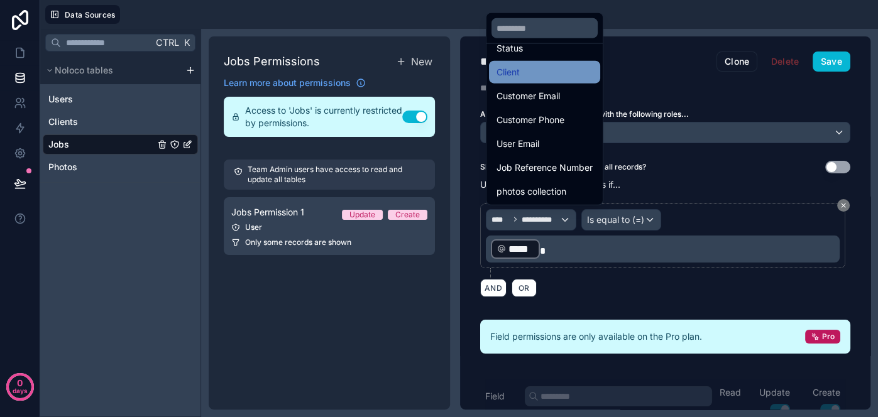
click at [534, 67] on div "Client" at bounding box center [545, 72] width 96 height 15
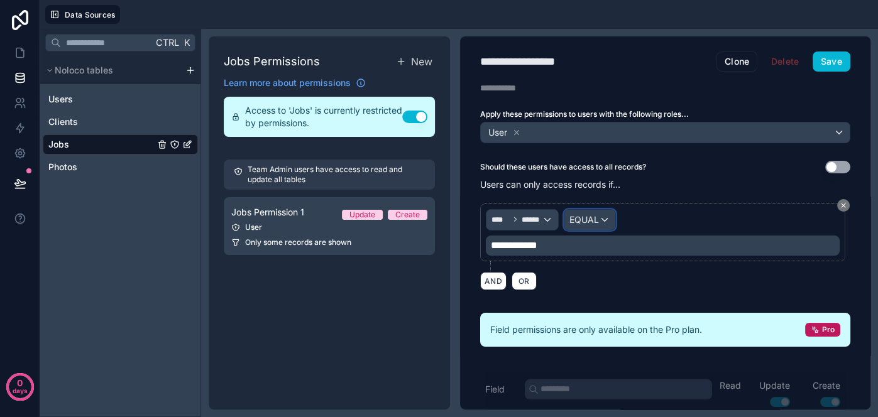
click at [595, 223] on span "EQUAL" at bounding box center [584, 220] width 30 height 13
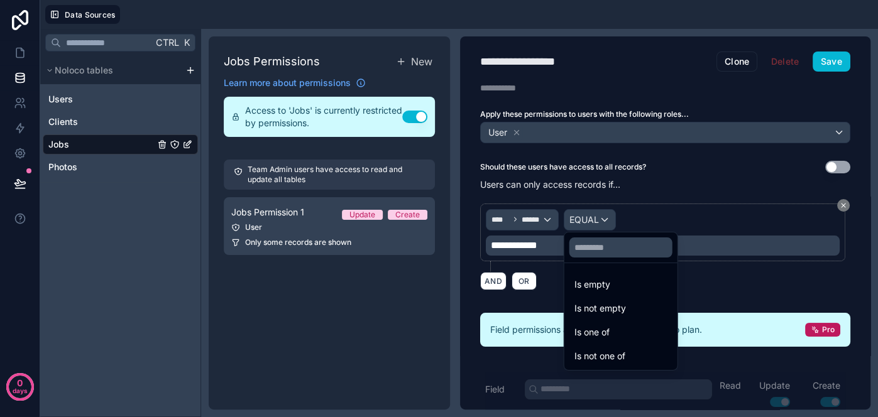
click at [595, 223] on div at bounding box center [439, 208] width 878 height 417
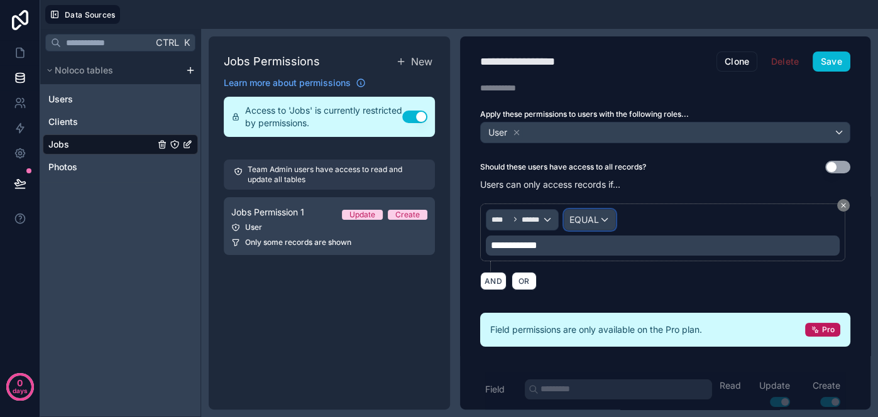
click at [595, 223] on span "EQUAL" at bounding box center [584, 220] width 30 height 13
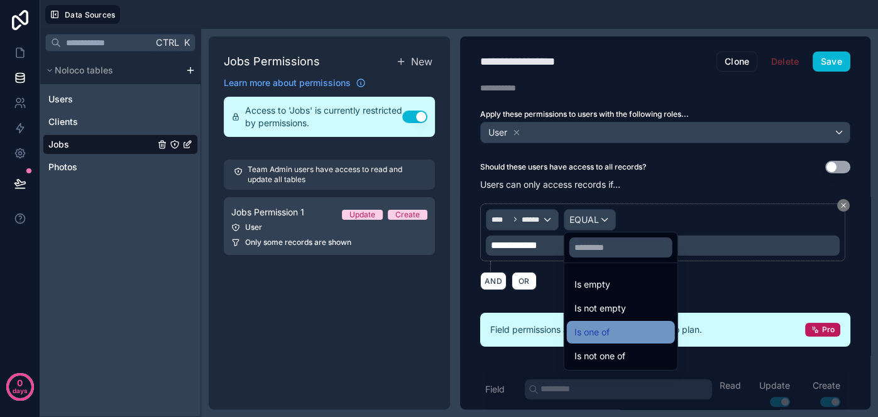
click at [605, 331] on span "Is one of" at bounding box center [592, 332] width 35 height 15
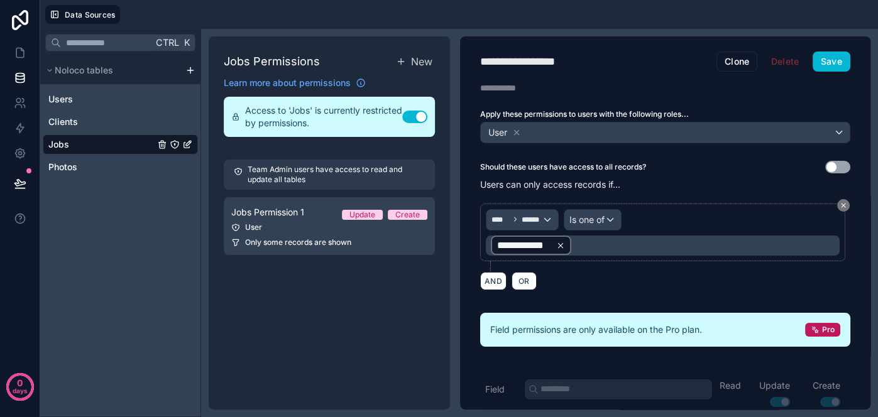
click at [563, 246] on icon at bounding box center [560, 245] width 9 height 9
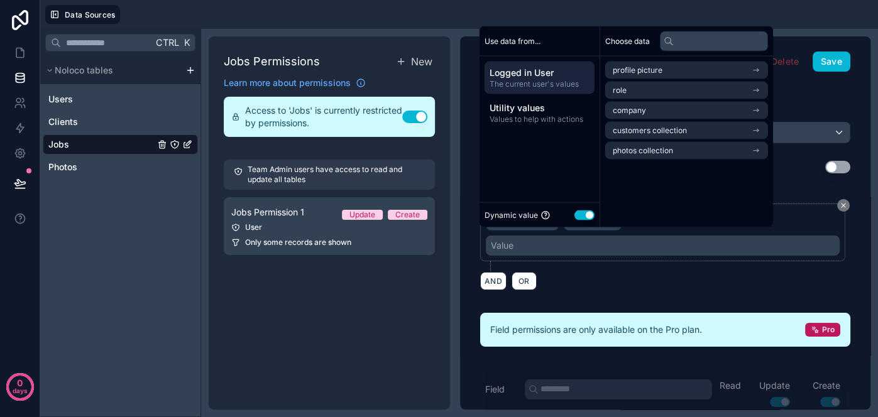
click at [552, 168] on div "Use data from... Logged in User The current user's values Utility values Values…" at bounding box center [540, 126] width 121 height 201
click at [540, 19] on div at bounding box center [501, 14] width 743 height 19
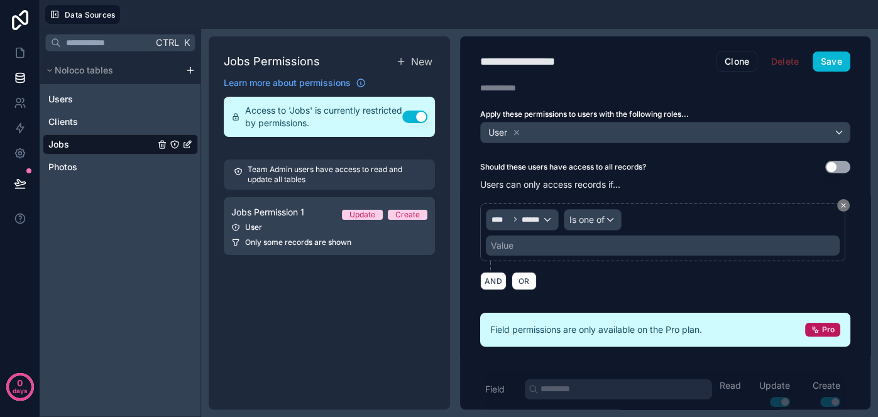
click at [505, 241] on div "Value" at bounding box center [502, 245] width 23 height 13
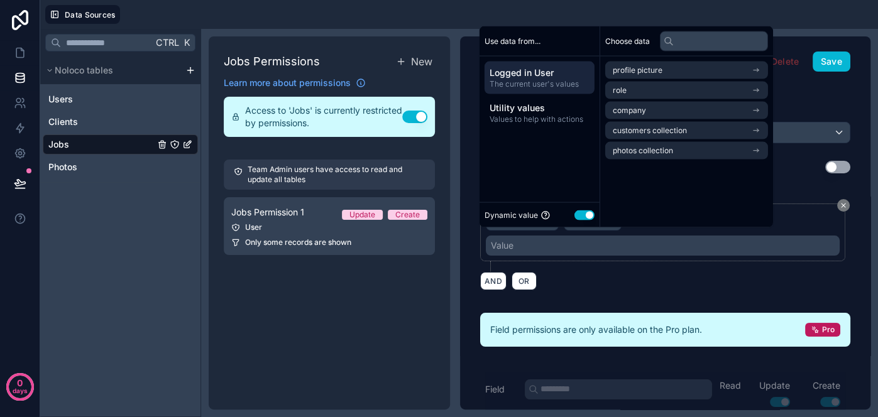
click at [527, 75] on span "Logged in User" at bounding box center [540, 73] width 100 height 13
click at [685, 41] on input "text" at bounding box center [714, 41] width 108 height 20
click at [562, 40] on div "Use data from..." at bounding box center [540, 41] width 120 height 30
click at [542, 119] on span "Values to help with actions" at bounding box center [540, 119] width 100 height 10
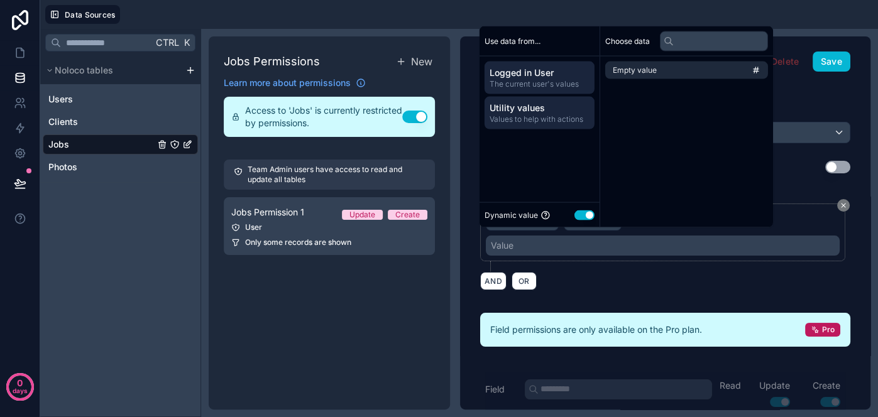
click at [550, 79] on span "The current user's values" at bounding box center [540, 84] width 100 height 10
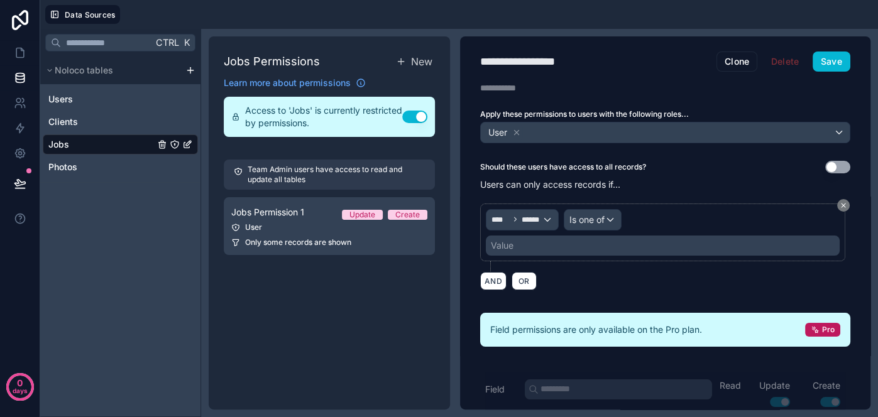
click at [572, 9] on div at bounding box center [501, 14] width 743 height 19
